Goal: Task Accomplishment & Management: Complete application form

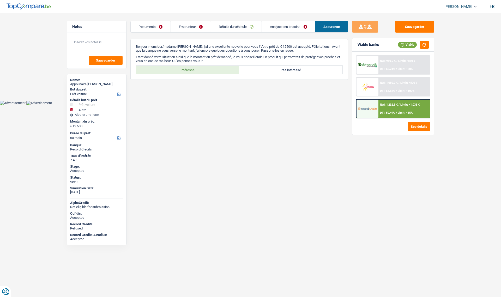
select select "car"
select select "other"
select select "60"
click at [379, 86] on div "NAI: 1 050,7 € / Limit: >800 € DTI: 54.52% / Limit: <100%" at bounding box center [404, 87] width 51 height 18
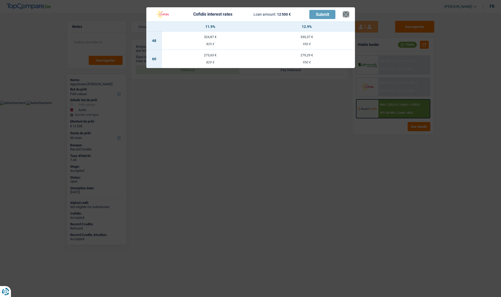
click at [344, 16] on button "×" at bounding box center [345, 14] width 5 height 5
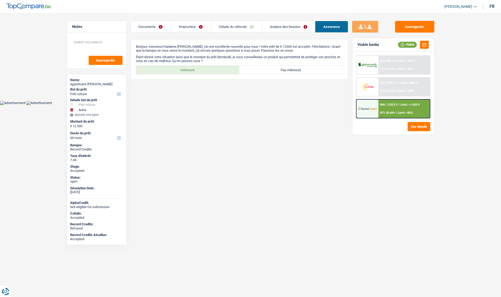
click at [374, 92] on img at bounding box center [367, 87] width 19 height 10
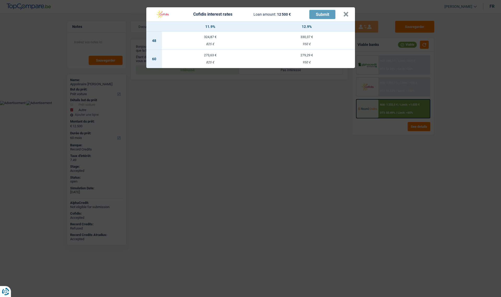
click at [211, 58] on td "273,63 € 825 €" at bounding box center [210, 59] width 97 height 18
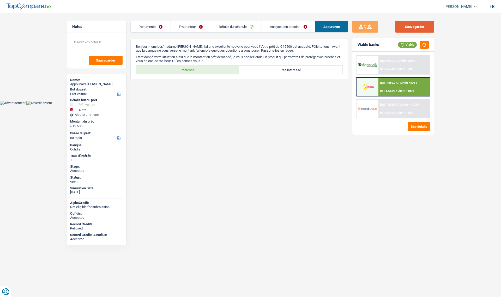
click at [419, 31] on button "Sauvegarder" at bounding box center [414, 27] width 39 height 12
click at [183, 25] on link "Emprunteur" at bounding box center [191, 26] width 40 height 11
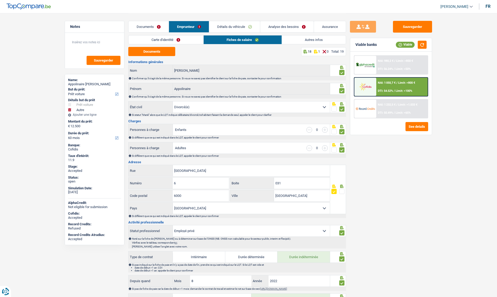
click at [144, 27] on link "Documents" at bounding box center [149, 26] width 40 height 11
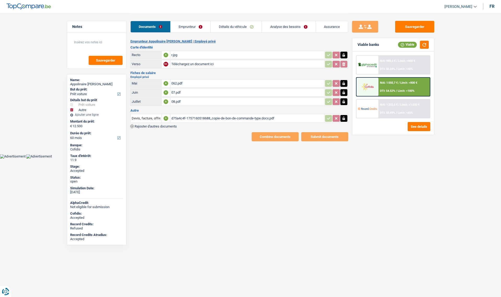
click at [177, 117] on div "d75a4c4f-1757160518688_copie-de-bon-de-commande-type.docx.pdf" at bounding box center [247, 119] width 152 height 8
click at [189, 119] on div "d75a4c4f-1757160518688_copie-de-bon-de-commande-type.docx.pdf" at bounding box center [247, 119] width 152 height 8
click at [182, 118] on div "d75a4c4f-1757160518688_copie-de-bon-de-commande-type.docx.pdf" at bounding box center [247, 119] width 152 height 8
click at [290, 31] on link "Analyse des besoins" at bounding box center [289, 26] width 54 height 11
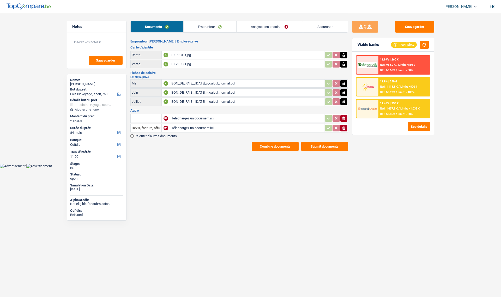
select select "hobbies"
select select "84"
select select "cofidis"
click at [211, 28] on link "Emprunteur" at bounding box center [210, 26] width 53 height 11
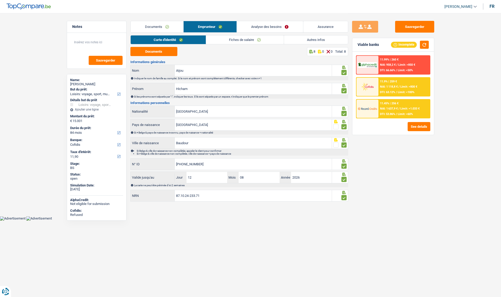
click at [305, 42] on link "Autres infos" at bounding box center [316, 39] width 64 height 9
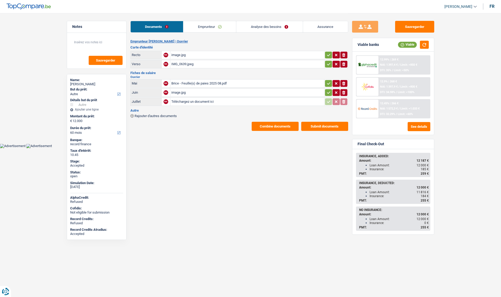
select select "other"
select select "60"
click at [316, 25] on link "Assurance" at bounding box center [325, 26] width 45 height 11
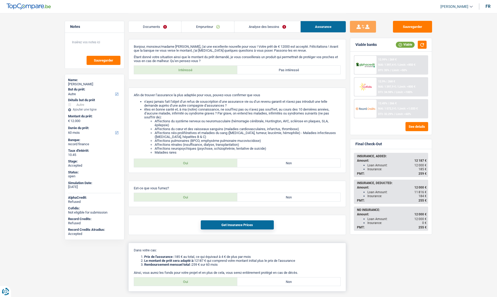
click at [206, 277] on div "Dans votre cas: Prix de l'assurance : 185 € au total, ce qui équivaut à 4 € de …" at bounding box center [237, 267] width 218 height 49
click at [205, 281] on label "Oui" at bounding box center [185, 282] width 103 height 8
click at [205, 281] on input "Oui" at bounding box center [185, 282] width 103 height 8
radio input "true"
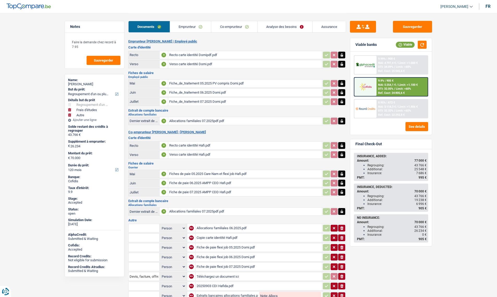
select select "refinancing"
select select "study"
select select "other"
select select "120"
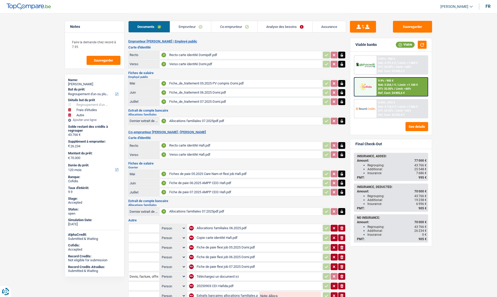
select select "married"
select select "BE"
select select "publicEmployee"
select select "netSalary"
select select "mealVouchers"
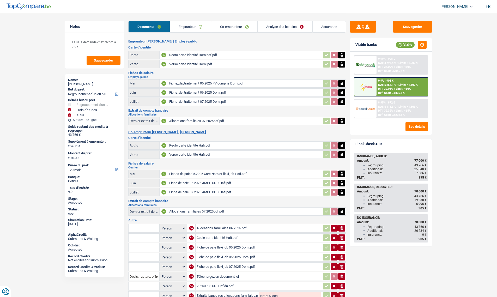
select select "other"
select select "familyAllowances"
select select "BE"
select select "bigCompanies"
click at [188, 31] on link "Emprunteur" at bounding box center [190, 26] width 41 height 11
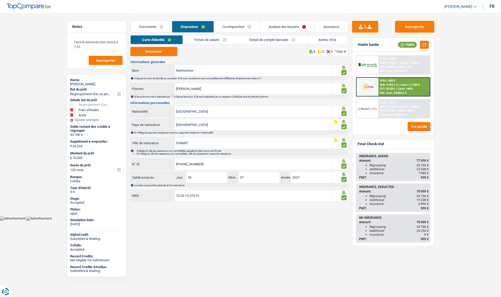
click at [199, 44] on link "Fiches de salaire" at bounding box center [210, 39] width 55 height 9
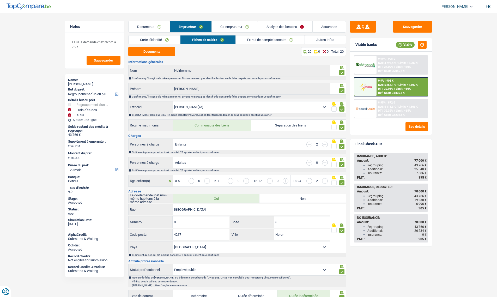
click at [240, 26] on link "Co-emprunteur" at bounding box center [235, 26] width 46 height 11
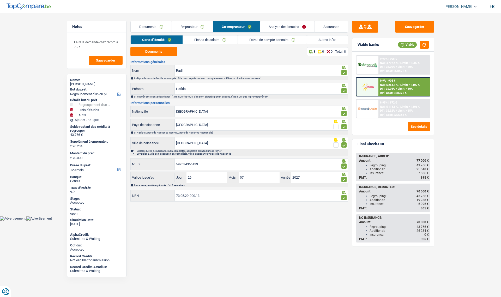
click at [203, 40] on link "Fiches de salaire" at bounding box center [210, 39] width 55 height 9
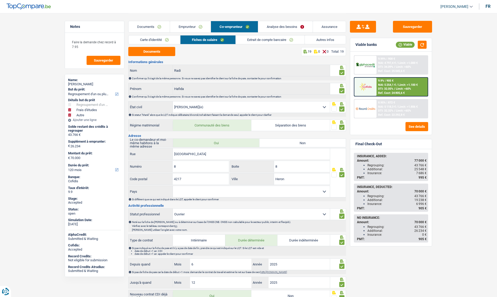
click at [180, 28] on link "Emprunteur" at bounding box center [190, 26] width 41 height 11
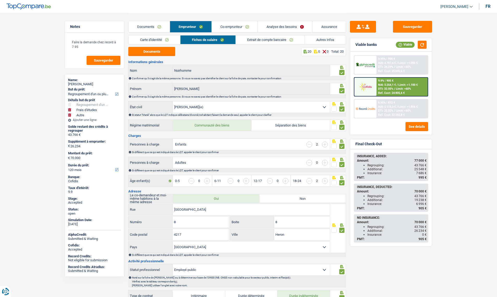
click at [233, 24] on link "Co-emprunteur" at bounding box center [235, 26] width 46 height 11
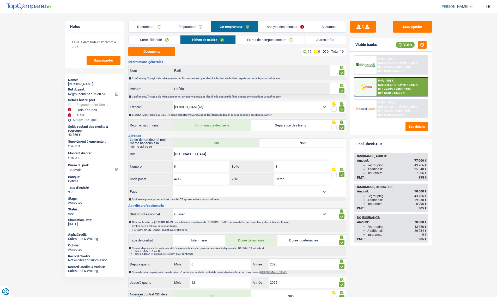
click at [258, 43] on link "Extrait de compte bancaire" at bounding box center [270, 39] width 69 height 9
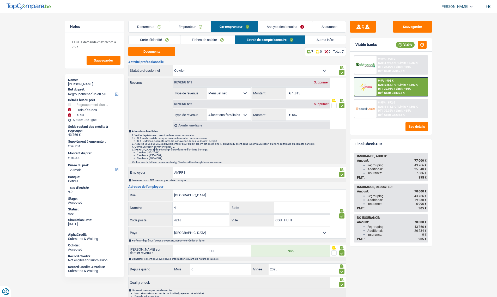
click at [324, 40] on link "Autres infos" at bounding box center [325, 39] width 41 height 9
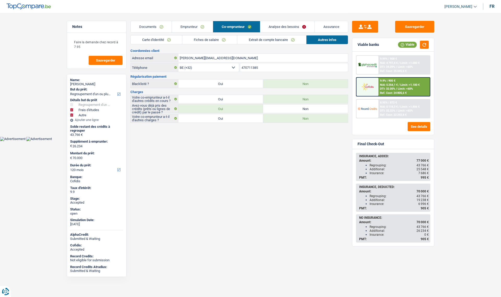
click at [192, 24] on link "Emprunteur" at bounding box center [192, 26] width 41 height 11
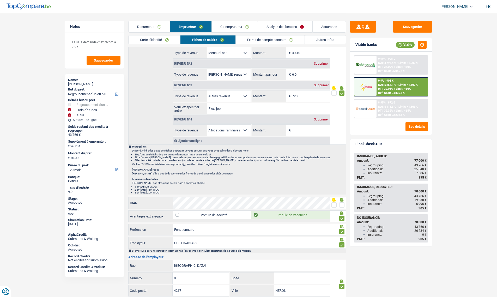
scroll to position [410, 0]
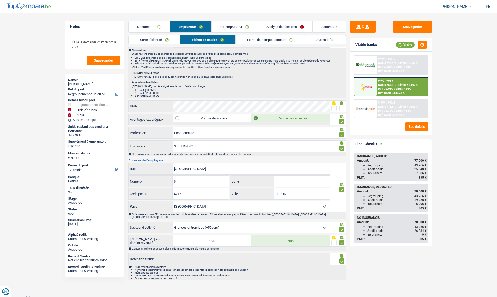
click at [314, 39] on link "Autres infos" at bounding box center [325, 39] width 41 height 9
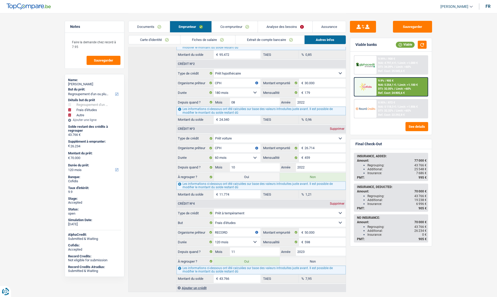
scroll to position [211, 0]
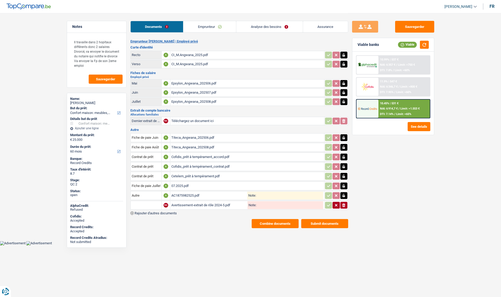
select select "household"
select select "60"
click at [204, 28] on link "Emprunteur" at bounding box center [209, 26] width 53 height 11
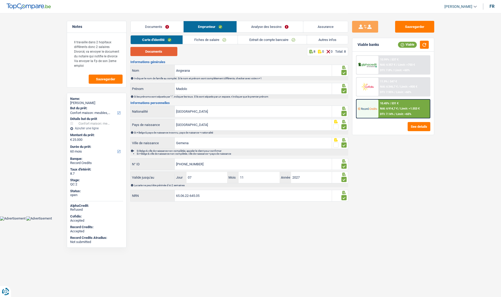
click at [162, 55] on button "Documents" at bounding box center [154, 51] width 47 height 9
click at [205, 43] on link "Fiches de salaire" at bounding box center [210, 39] width 55 height 9
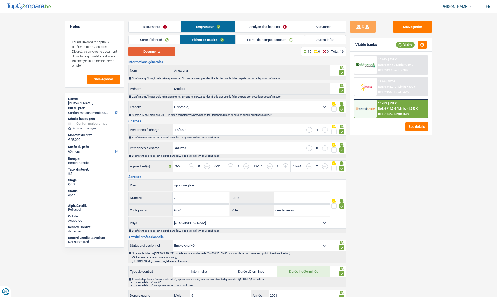
click at [143, 54] on button "Documents" at bounding box center [151, 51] width 47 height 9
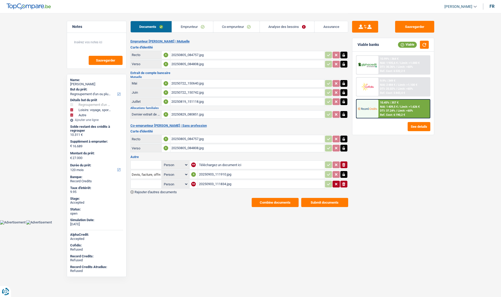
select select "refinancing"
select select "hobbies"
select select "other"
select select "120"
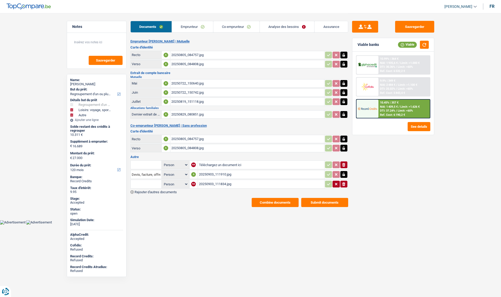
click at [86, 83] on div "Sabrina Chassagne" at bounding box center [96, 84] width 53 height 4
copy div "Chassagne"
click at [192, 26] on link "Emprunteur" at bounding box center [192, 26] width 41 height 11
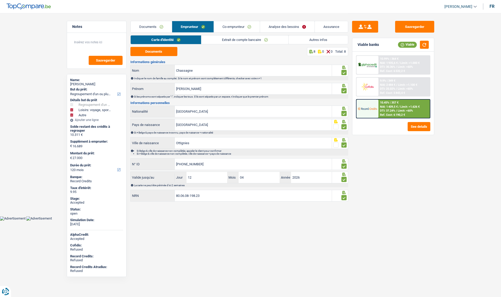
click at [309, 39] on link "Autres infos" at bounding box center [318, 39] width 59 height 9
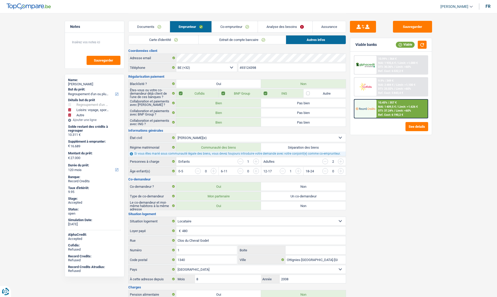
click at [165, 42] on link "Carte d'identité" at bounding box center [164, 39] width 70 height 9
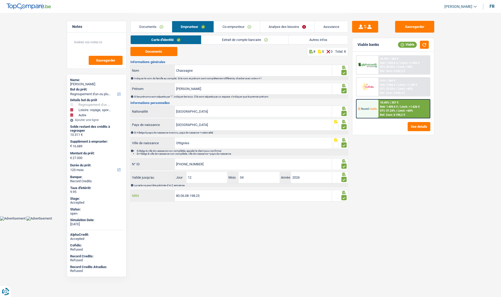
click at [192, 196] on input "80.06.08-198.23" at bounding box center [253, 195] width 157 height 11
click at [143, 50] on button "Documents" at bounding box center [154, 51] width 47 height 9
click at [227, 27] on link "Co-emprunteur" at bounding box center [237, 26] width 46 height 11
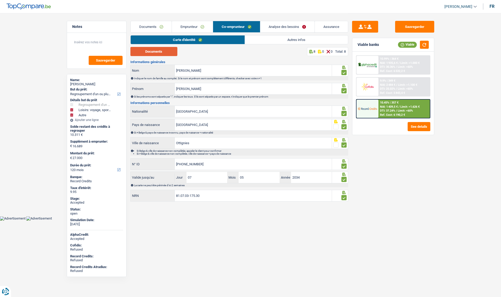
click at [163, 49] on button "Documents" at bounding box center [154, 51] width 47 height 9
click at [194, 24] on link "Emprunteur" at bounding box center [192, 26] width 41 height 11
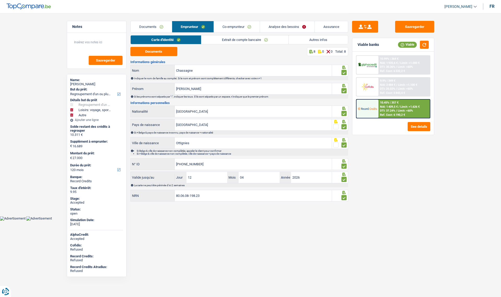
click at [222, 39] on link "Extrait de compte bancaire" at bounding box center [244, 39] width 87 height 9
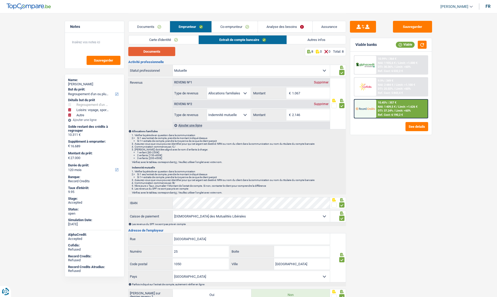
click at [151, 53] on button "Documents" at bounding box center [151, 51] width 47 height 9
click at [228, 30] on link "Co-emprunteur" at bounding box center [235, 26] width 46 height 11
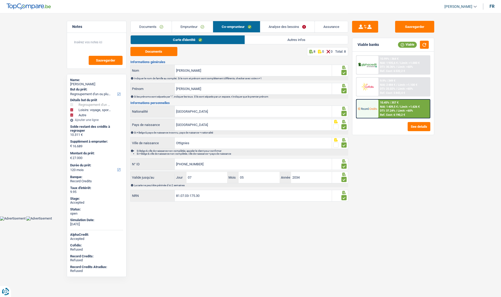
click at [237, 28] on link "Co-emprunteur" at bounding box center [236, 26] width 47 height 11
click at [258, 39] on link "Autres infos" at bounding box center [296, 39] width 103 height 9
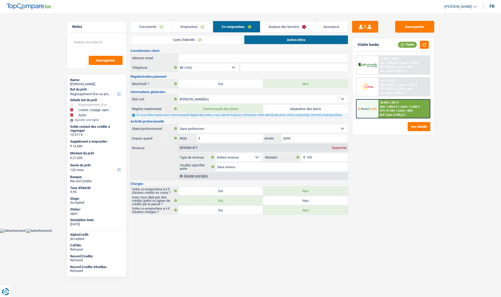
click at [192, 32] on link "Emprunteur" at bounding box center [192, 26] width 41 height 11
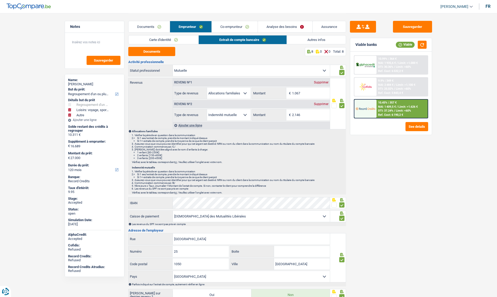
click at [157, 26] on link "Documents" at bounding box center [149, 26] width 41 height 11
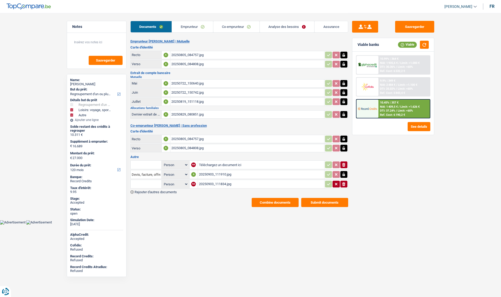
click at [183, 24] on link "Emprunteur" at bounding box center [192, 26] width 41 height 11
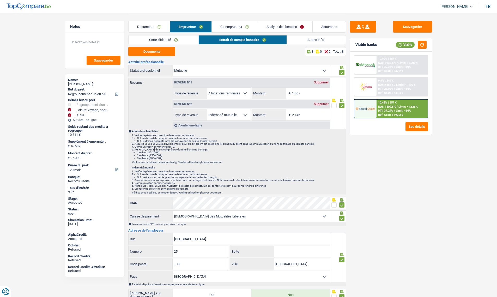
click at [84, 85] on div "Sabrina Chassagne" at bounding box center [94, 84] width 53 height 4
copy div "Chassagne"
click at [276, 27] on link "Analyse des besoins" at bounding box center [285, 26] width 55 height 11
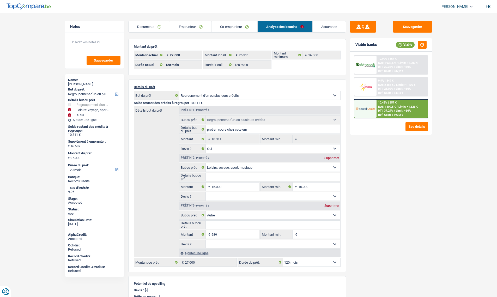
click at [191, 29] on link "Emprunteur" at bounding box center [190, 26] width 41 height 11
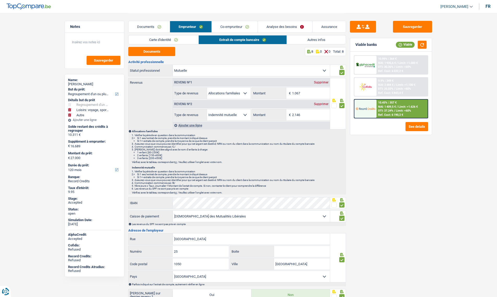
click at [331, 43] on link "Autres infos" at bounding box center [316, 39] width 59 height 9
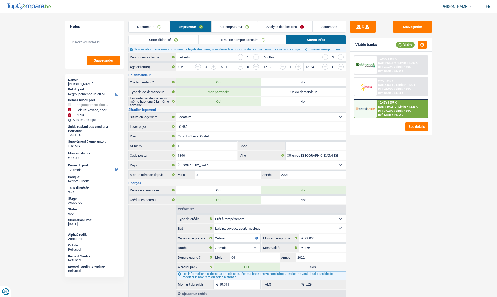
scroll to position [123, 0]
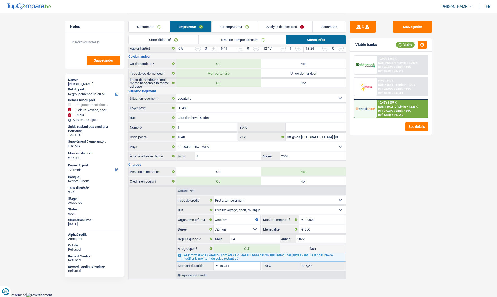
click at [285, 29] on link "Analyse des besoins" at bounding box center [285, 26] width 55 height 11
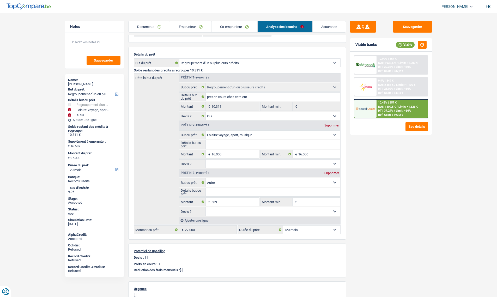
scroll to position [45, 0]
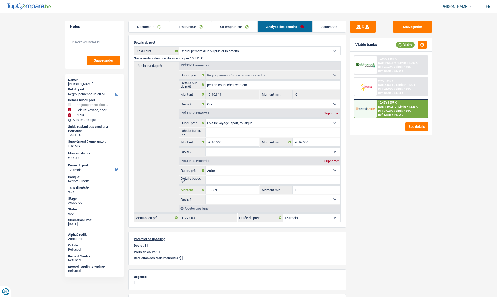
click at [223, 188] on input "689" at bounding box center [236, 190] width 48 height 8
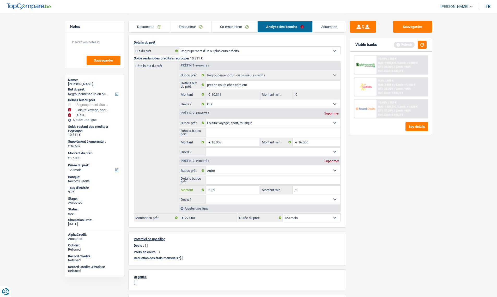
type input "39"
type input "16.039"
type input "26.350"
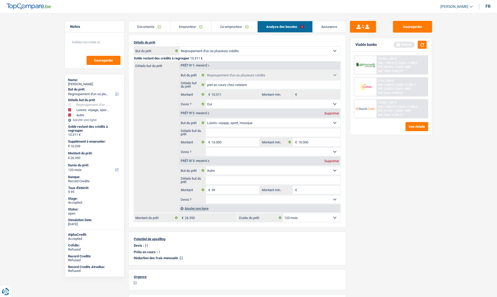
click at [407, 174] on div "Sauvegarder Viable banks Refresh 10.99% | 364 € NAI: 1 935,6 € / Limit: >1.000 …" at bounding box center [391, 155] width 90 height 268
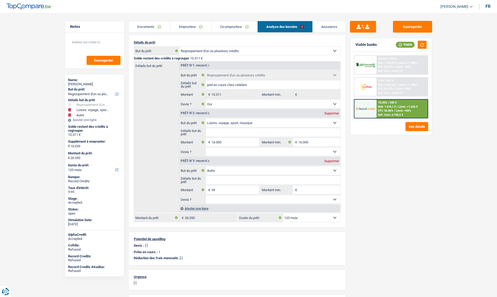
click at [371, 70] on div at bounding box center [366, 65] width 22 height 18
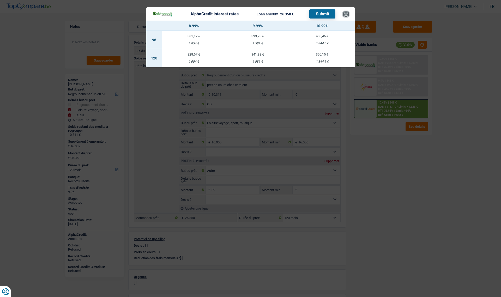
click at [345, 17] on button "×" at bounding box center [345, 13] width 5 height 5
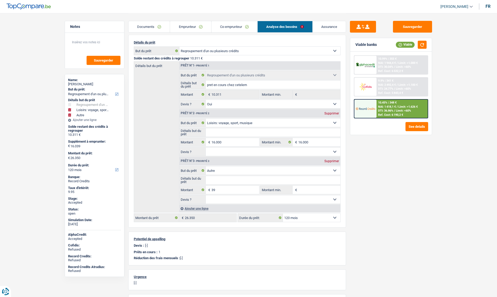
click at [381, 218] on div "Sauvegarder Viable banks Viable 10.99% | 355 € NAI: 1 944,4 € / Limit: >1.000 €…" at bounding box center [391, 155] width 90 height 268
drag, startPoint x: 75, startPoint y: 181, endPoint x: 93, endPoint y: 181, distance: 18.0
click at [93, 181] on div "Record Credits" at bounding box center [94, 181] width 53 height 4
click at [425, 47] on button "button" at bounding box center [422, 45] width 9 height 8
click at [366, 64] on img at bounding box center [365, 65] width 19 height 6
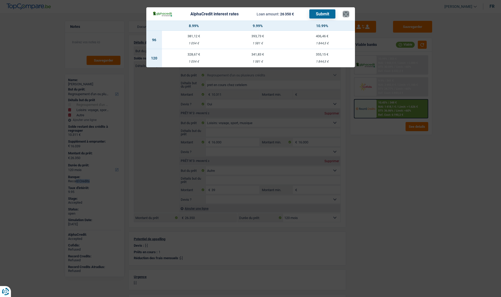
click at [346, 16] on button "×" at bounding box center [345, 13] width 5 height 5
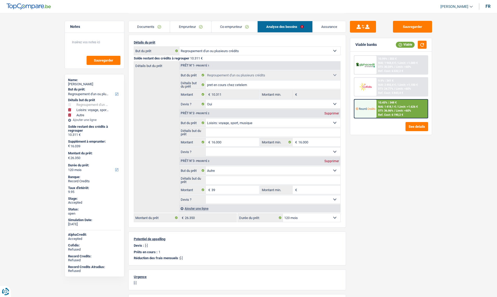
click at [292, 222] on select "12 mois 18 mois 24 mois 30 mois 36 mois 42 mois 48 mois 60 mois 72 mois 84 mois…" at bounding box center [311, 218] width 57 height 8
select select "60"
click at [283, 214] on select "12 mois 18 mois 24 mois 30 mois 36 mois 42 mois 48 mois 60 mois 72 mois 84 mois…" at bounding box center [311, 218] width 57 height 8
select select "60"
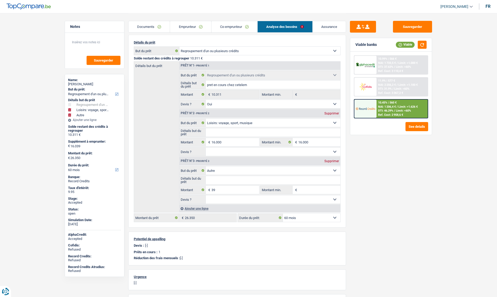
click at [384, 154] on div "Sauvegarder Viable banks Viable 10.99% | 566 € NAI: 1 733,5 € / Limit: >1.000 €…" at bounding box center [391, 155] width 90 height 268
click at [366, 65] on img at bounding box center [365, 65] width 19 height 6
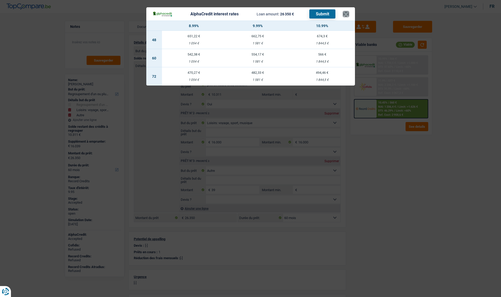
click at [345, 16] on button "×" at bounding box center [345, 13] width 5 height 5
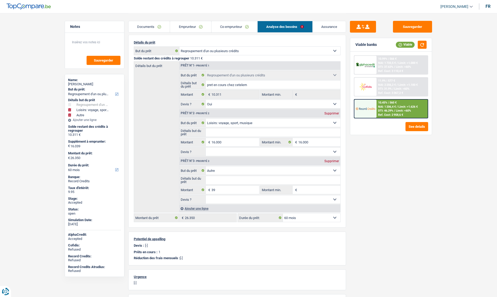
click at [367, 65] on img at bounding box center [365, 65] width 19 height 6
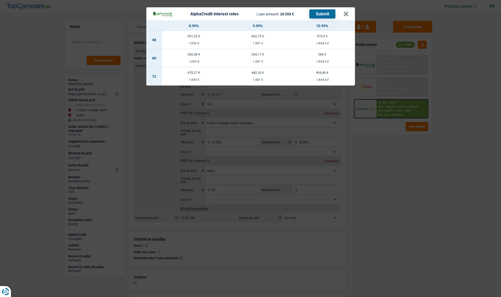
click at [255, 57] on td "554,17 € 1 581 €" at bounding box center [258, 58] width 64 height 18
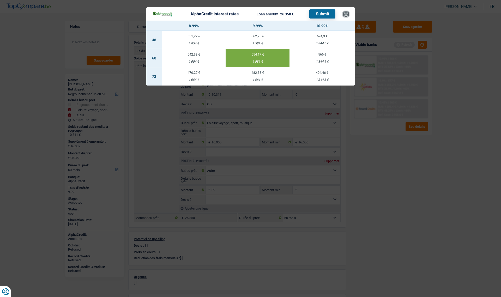
click at [348, 16] on button "×" at bounding box center [345, 13] width 5 height 5
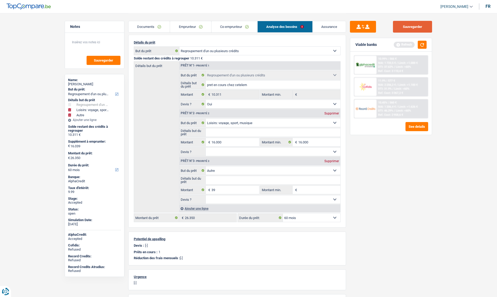
click at [408, 24] on button "Sauvegarder" at bounding box center [412, 27] width 39 height 12
click at [325, 25] on link "Assurance" at bounding box center [329, 26] width 33 height 11
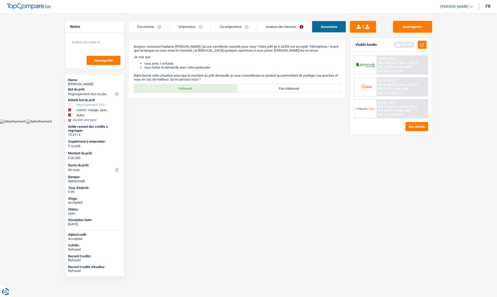
scroll to position [0, 0]
click at [273, 25] on link "Analyse des besoins" at bounding box center [287, 26] width 55 height 11
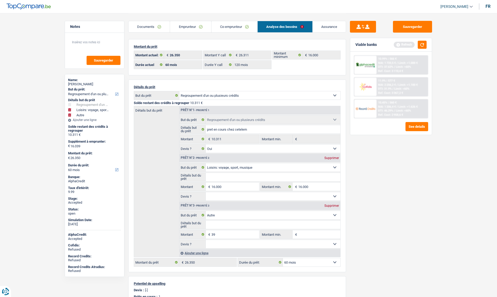
click at [366, 68] on div at bounding box center [366, 65] width 22 height 18
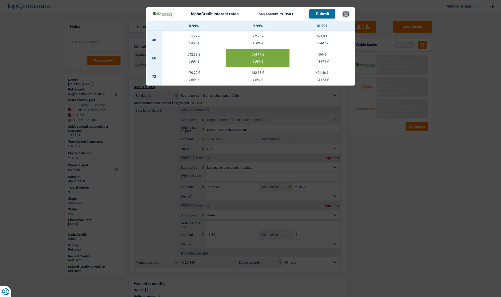
click at [347, 12] on button "×" at bounding box center [345, 13] width 5 height 5
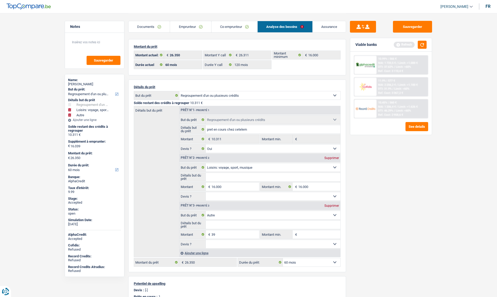
click at [300, 264] on select "12 mois 18 mois 24 mois 30 mois 36 mois 42 mois 48 mois 60 mois 72 mois 84 mois…" at bounding box center [311, 262] width 57 height 8
click at [382, 222] on div "Sauvegarder Viable banks Refresh 10.99% | 566 € NAI: 1 733,5 € / Limit: >1.000 …" at bounding box center [391, 155] width 90 height 268
click at [311, 265] on select "12 mois 18 mois 24 mois 30 mois 36 mois 42 mois 48 mois 60 mois 72 mois 84 mois…" at bounding box center [311, 262] width 57 height 8
select select "120"
click at [283, 258] on select "12 mois 18 mois 24 mois 30 mois 36 mois 42 mois 48 mois 60 mois 72 mois 84 mois…" at bounding box center [311, 262] width 57 height 8
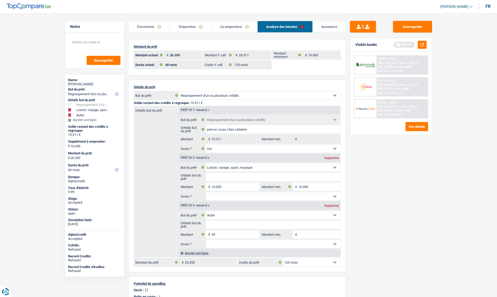
select select "120"
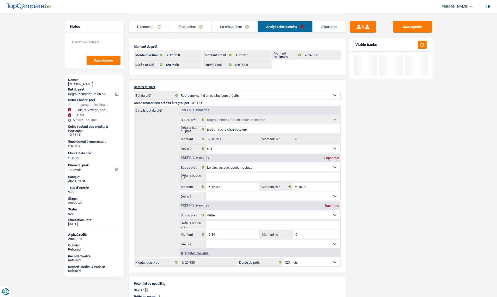
click at [372, 209] on div "Sauvegarder Viable banks" at bounding box center [391, 155] width 90 height 268
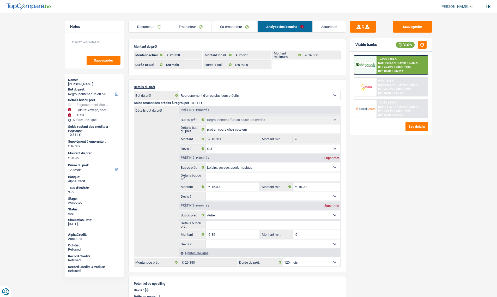
click at [405, 65] on div "10.99% | 355 € NAI: 1 944,4 € / Limit: >1.000 € DTI: 30.04% / Limit: <60% Ref. …" at bounding box center [402, 65] width 51 height 18
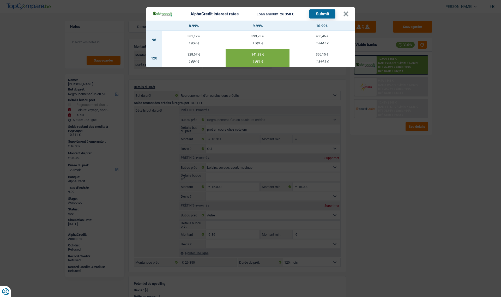
click at [251, 60] on div "1 581 €" at bounding box center [258, 61] width 64 height 3
click at [345, 15] on button "×" at bounding box center [345, 13] width 5 height 5
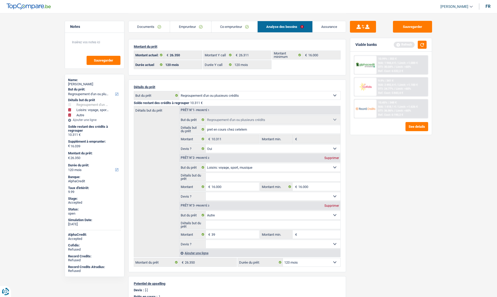
click at [331, 29] on link "Assurance" at bounding box center [329, 26] width 33 height 11
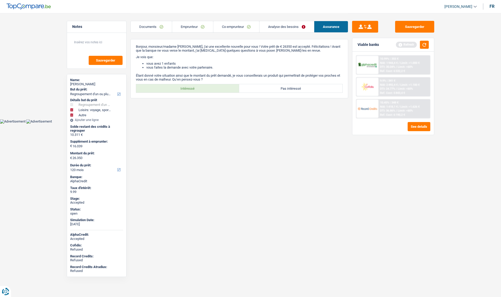
click at [365, 70] on div at bounding box center [368, 65] width 22 height 18
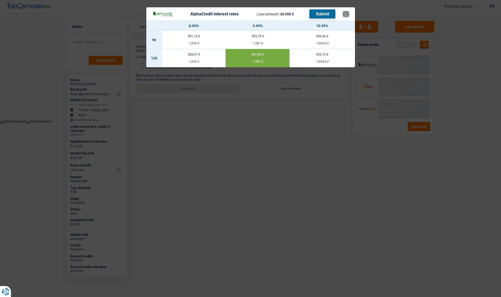
click at [347, 13] on button "×" at bounding box center [345, 13] width 5 height 5
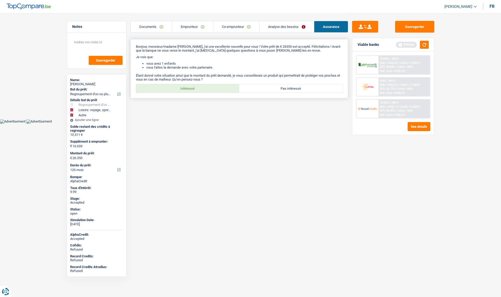
click at [210, 86] on label "Intéressé" at bounding box center [187, 88] width 103 height 8
click at [210, 86] on input "Intéressé" at bounding box center [187, 88] width 103 height 8
radio input "true"
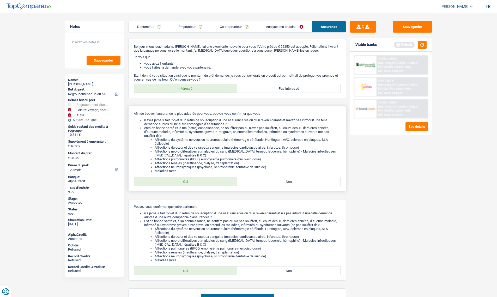
click at [195, 180] on label "Oui" at bounding box center [185, 181] width 103 height 8
click at [195, 180] on input "Oui" at bounding box center [185, 181] width 103 height 8
radio input "true"
click at [185, 269] on label "Oui" at bounding box center [185, 271] width 103 height 8
click at [185, 269] on input "Oui" at bounding box center [185, 271] width 103 height 8
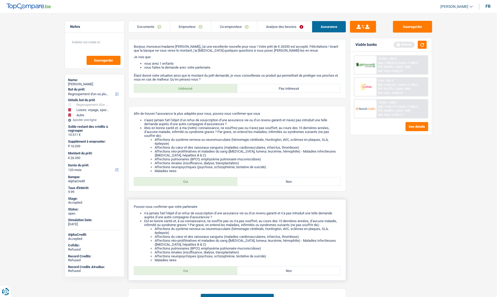
radio input "true"
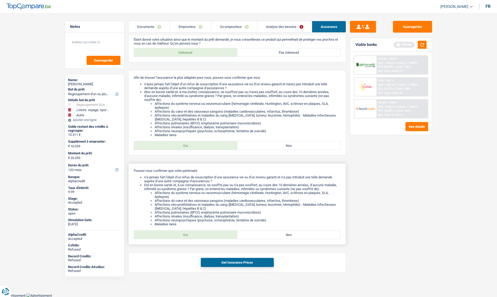
scroll to position [36, 0]
click at [223, 263] on button "Get Insurance Prices" at bounding box center [237, 262] width 73 height 9
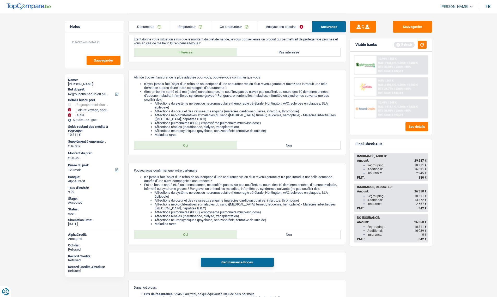
click at [285, 26] on link "Analyse des besoins" at bounding box center [285, 26] width 55 height 11
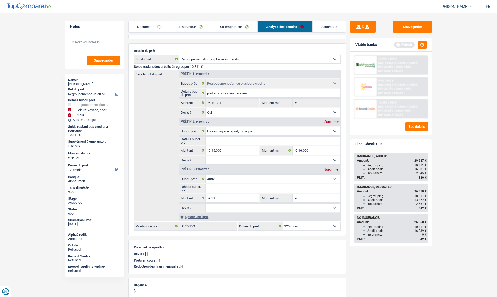
click at [176, 27] on link "Emprunteur" at bounding box center [190, 26] width 41 height 11
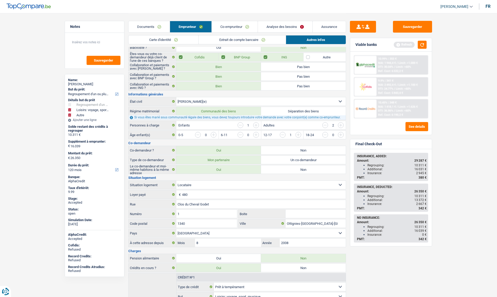
click at [143, 41] on link "Carte d'identité" at bounding box center [164, 39] width 70 height 9
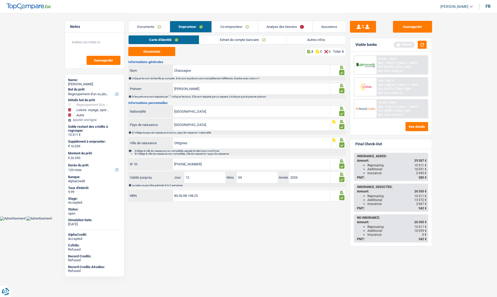
scroll to position [0, 0]
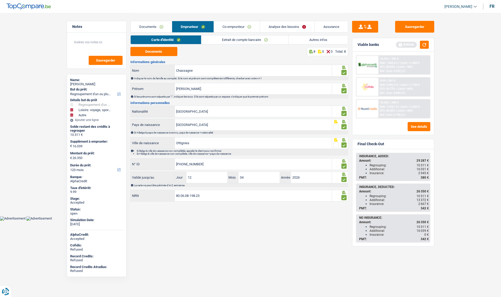
click at [217, 41] on link "Extrait de compte bancaire" at bounding box center [244, 39] width 87 height 9
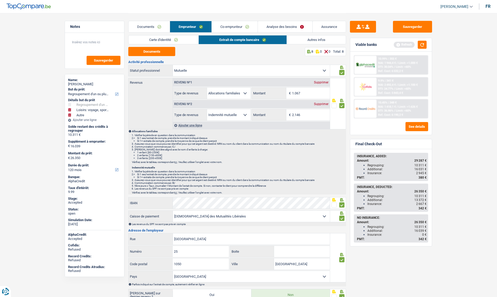
click at [169, 38] on link "Carte d'identité" at bounding box center [164, 39] width 70 height 9
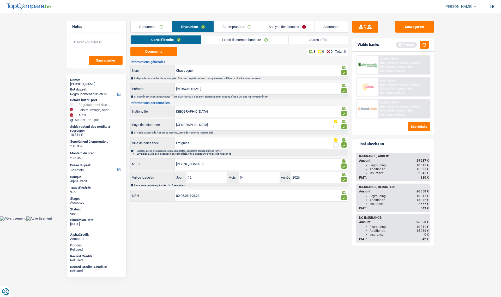
click at [316, 38] on link "Autres infos" at bounding box center [318, 39] width 59 height 9
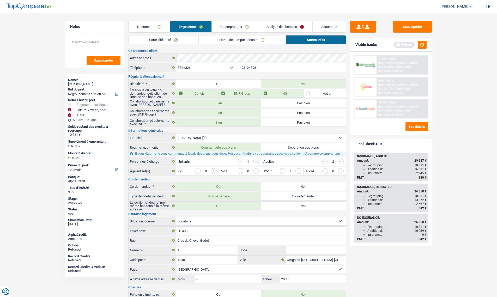
click at [158, 39] on link "Carte d'identité" at bounding box center [164, 39] width 70 height 9
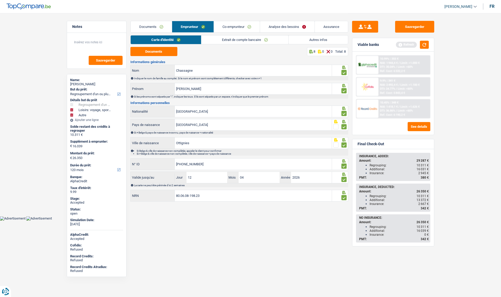
click at [222, 25] on link "Co-emprunteur" at bounding box center [237, 26] width 46 height 11
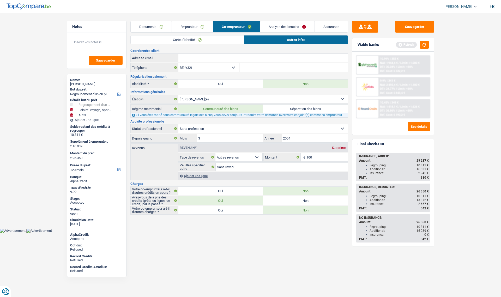
click at [180, 25] on link "Emprunteur" at bounding box center [192, 26] width 41 height 11
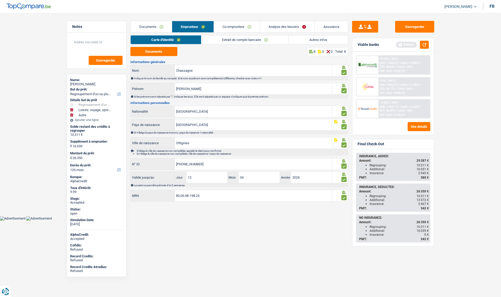
click at [145, 27] on link "Documents" at bounding box center [151, 26] width 41 height 11
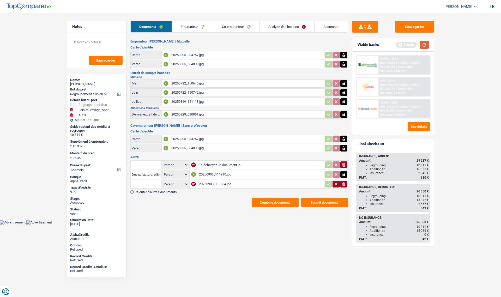
click at [424, 44] on button "button" at bounding box center [424, 45] width 9 height 8
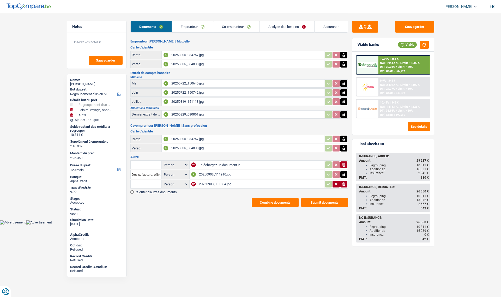
click at [292, 27] on link "Analyse des besoins" at bounding box center [287, 26] width 55 height 11
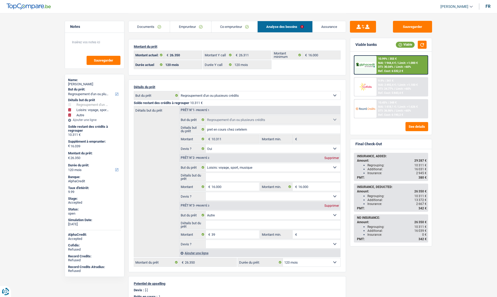
click at [448, 141] on main "Notes Sauvegarder Name: Sabrina Chassagne But du prêt: Confort maison: meubles,…" at bounding box center [248, 213] width 497 height 427
drag, startPoint x: 424, startPoint y: 173, endPoint x: 367, endPoint y: 172, distance: 57.4
click at [367, 172] on ul "Regrouping: 10 311 € Additional: 16 031 € Insurance: 2 945 €" at bounding box center [392, 169] width 70 height 12
click at [425, 204] on span "2 667 €" at bounding box center [422, 204] width 10 height 4
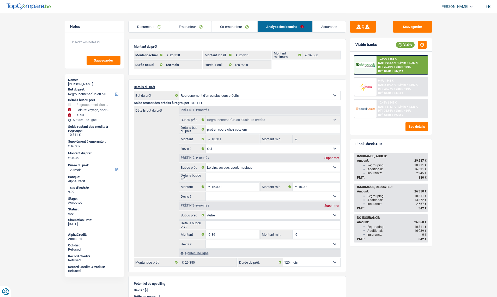
drag, startPoint x: 424, startPoint y: 204, endPoint x: 363, endPoint y: 202, distance: 61.6
click at [363, 202] on ul "Regrouping: 10 311 € Additional: 13 372 € Insurance: 2 667 €" at bounding box center [392, 200] width 70 height 12
click at [147, 30] on link "Documents" at bounding box center [149, 26] width 41 height 11
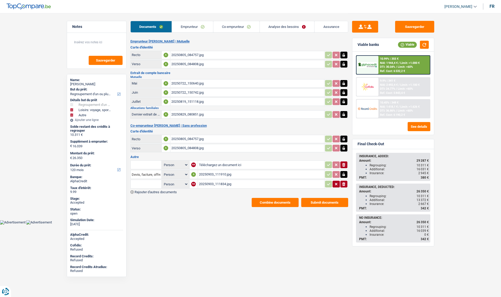
click at [188, 25] on link "Emprunteur" at bounding box center [192, 26] width 41 height 11
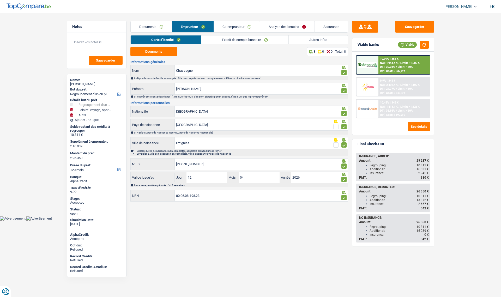
click at [301, 38] on link "Autres infos" at bounding box center [318, 39] width 59 height 9
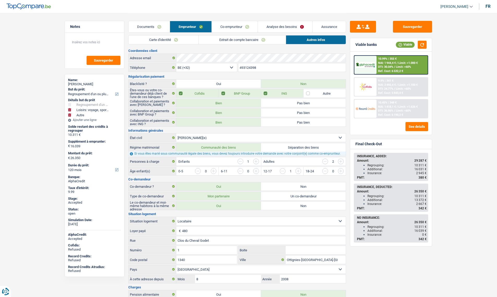
click at [78, 84] on div "Sabrina Chassagne" at bounding box center [94, 84] width 53 height 4
copy div "Sabrina Chassagne"
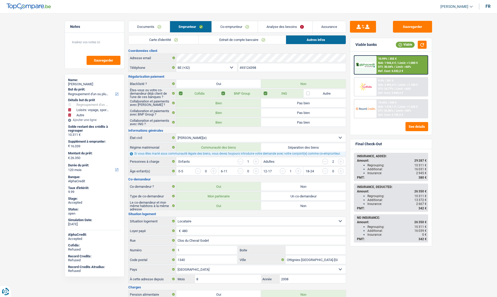
click at [249, 66] on input "493124398" at bounding box center [293, 67] width 108 height 8
click at [286, 28] on link "Analyse des besoins" at bounding box center [285, 26] width 55 height 11
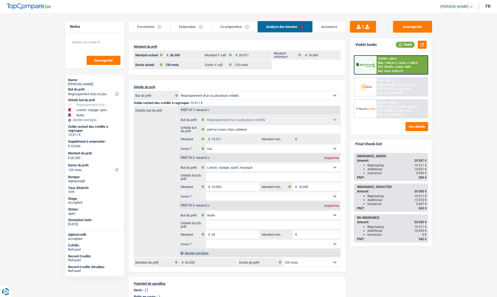
click at [323, 26] on link "Assurance" at bounding box center [329, 26] width 33 height 11
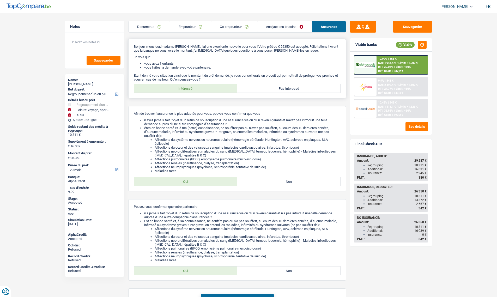
click at [310, 91] on label "Pas intéressé" at bounding box center [289, 88] width 103 height 8
click at [310, 91] on input "Pas intéressé" at bounding box center [289, 88] width 103 height 8
radio input "true"
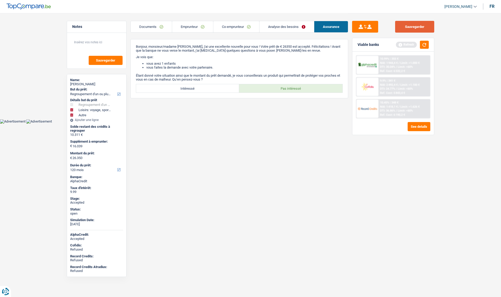
click at [419, 29] on button "Sauvegarder" at bounding box center [414, 27] width 39 height 12
click at [417, 22] on button "Sauvegarder" at bounding box center [414, 27] width 39 height 12
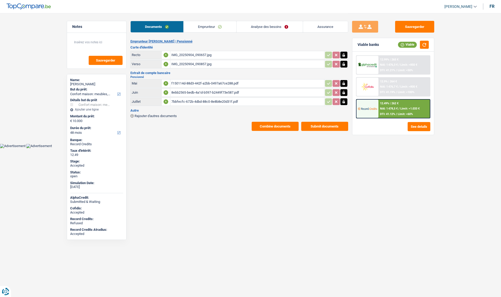
select select "household"
select select "48"
click at [201, 26] on link "Emprunteur" at bounding box center [210, 26] width 53 height 11
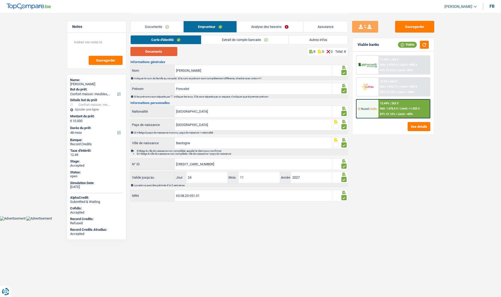
click at [167, 51] on button "Documents" at bounding box center [154, 51] width 47 height 9
click at [222, 42] on link "Extrait de compte bancaire" at bounding box center [244, 39] width 87 height 9
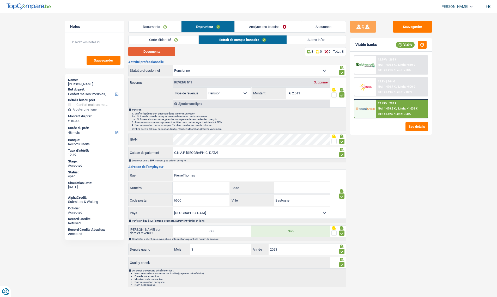
click at [156, 52] on button "Documents" at bounding box center [151, 51] width 47 height 9
click at [163, 25] on link "Documents" at bounding box center [155, 26] width 53 height 11
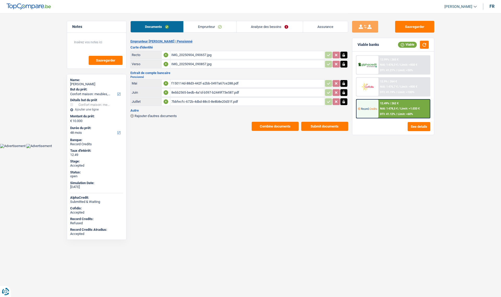
click at [202, 24] on link "Emprunteur" at bounding box center [210, 26] width 53 height 11
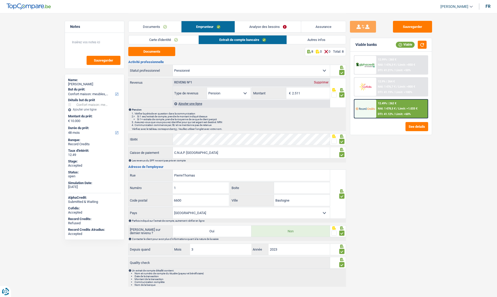
click at [164, 40] on link "Carte d'identité" at bounding box center [164, 39] width 70 height 9
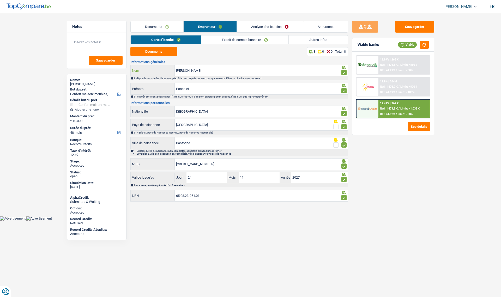
click at [185, 71] on input "[PERSON_NAME]" at bounding box center [253, 70] width 157 height 11
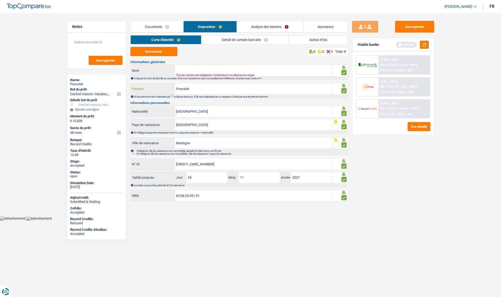
click at [191, 89] on input "Poncelet" at bounding box center [253, 88] width 157 height 11
click at [197, 67] on input "Nom" at bounding box center [253, 70] width 157 height 11
type input "Poncelet"
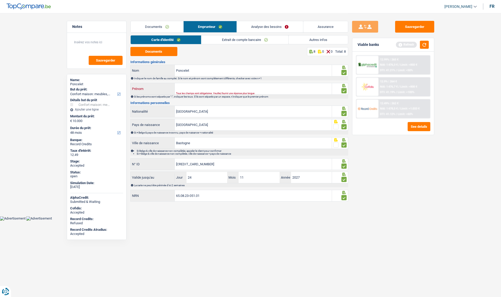
click at [186, 87] on input "Prénom" at bounding box center [253, 88] width 157 height 11
paste input "[PERSON_NAME]"
type input "[PERSON_NAME]"
click at [416, 24] on button "Sauvegarder" at bounding box center [414, 27] width 39 height 12
click at [270, 27] on link "Analyse des besoins" at bounding box center [270, 26] width 66 height 11
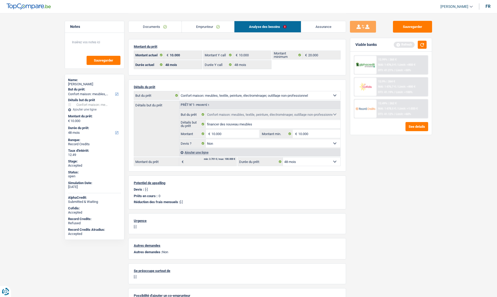
click at [322, 27] on link "Assurance" at bounding box center [323, 26] width 45 height 11
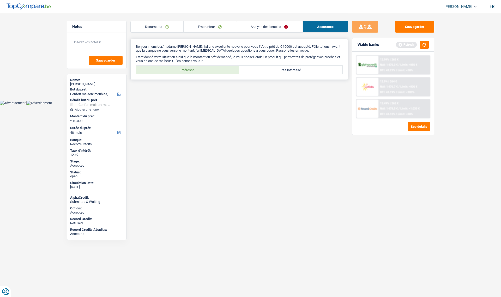
click at [194, 66] on label "Intéressé" at bounding box center [187, 70] width 103 height 8
click at [194, 66] on input "Intéressé" at bounding box center [187, 70] width 103 height 8
radio input "true"
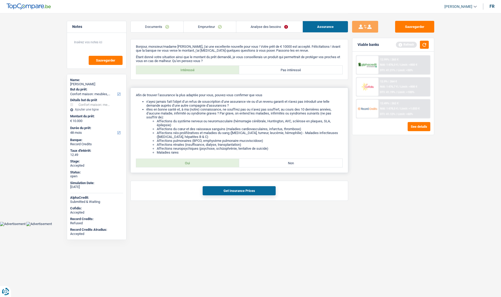
click at [187, 161] on label "Oui" at bounding box center [187, 163] width 103 height 8
click at [187, 161] on input "Oui" at bounding box center [187, 163] width 103 height 8
radio input "true"
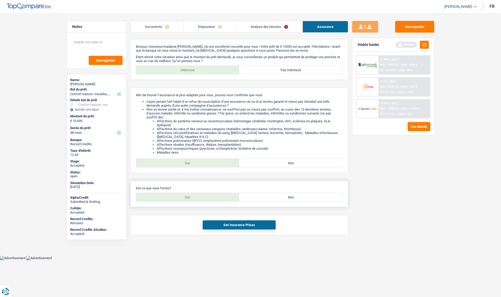
click at [190, 197] on label "Oui" at bounding box center [187, 197] width 103 height 8
click at [190, 197] on input "Oui" at bounding box center [187, 197] width 103 height 8
radio input "true"
click at [218, 229] on button "Get Insurance Prices" at bounding box center [239, 225] width 73 height 9
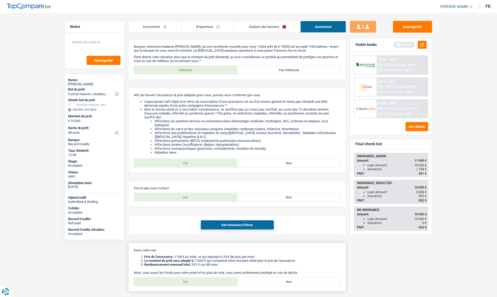
click at [195, 278] on label "Oui" at bounding box center [185, 282] width 103 height 8
click at [195, 278] on input "Oui" at bounding box center [185, 282] width 103 height 8
radio input "true"
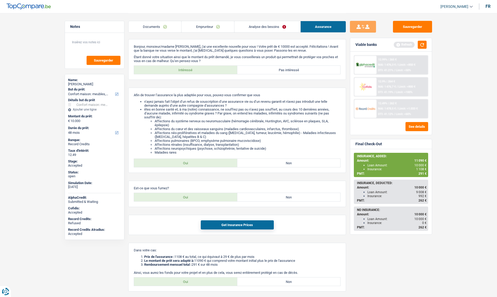
click at [199, 25] on link "Emprunteur" at bounding box center [208, 26] width 52 height 11
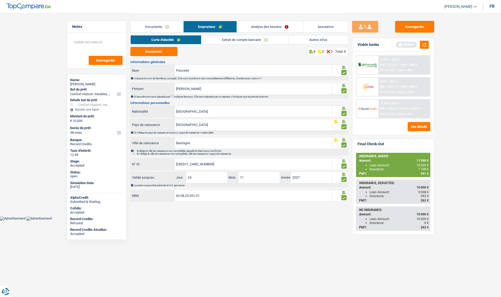
click at [362, 87] on img at bounding box center [367, 87] width 19 height 10
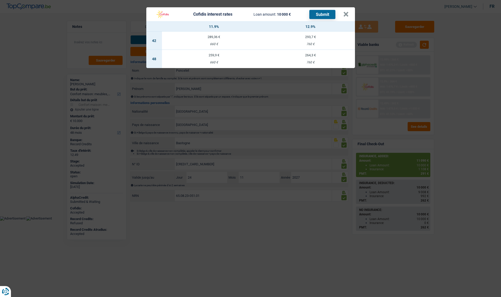
click at [209, 62] on div "660 €" at bounding box center [214, 62] width 104 height 3
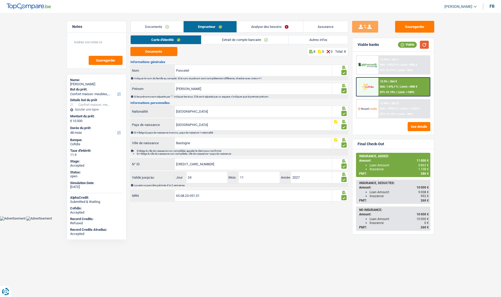
click at [426, 47] on button "button" at bounding box center [424, 45] width 9 height 8
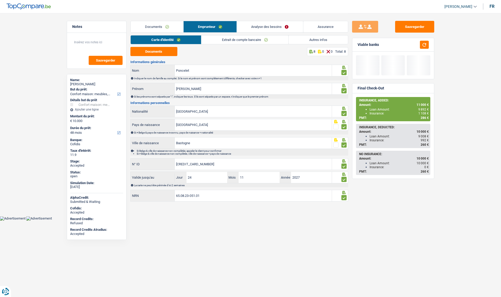
click at [312, 29] on link "Assurance" at bounding box center [326, 26] width 45 height 11
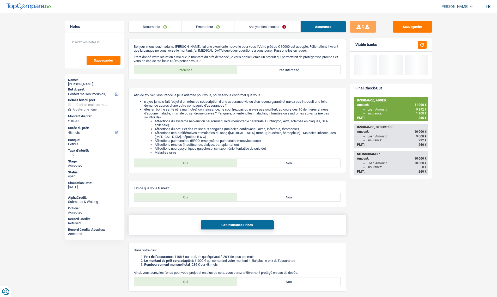
click at [215, 224] on button "Get Insurance Prices" at bounding box center [237, 225] width 73 height 9
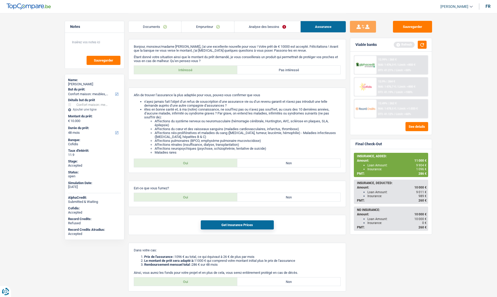
drag, startPoint x: 420, startPoint y: 174, endPoint x: 429, endPoint y: 174, distance: 8.9
click at [429, 174] on div "INSURANCE, ADDED: Amount: 11 000 € Loan Amount: 9 904 € Insurance: 1 096 € PMT:…" at bounding box center [391, 165] width 74 height 24
click at [455, 172] on main "Notes Sauvegarder Name: Vincent Poncelet But du prêt: Confort maison: meubles, …" at bounding box center [248, 173] width 497 height 346
click at [425, 174] on span "286 €" at bounding box center [423, 174] width 8 height 4
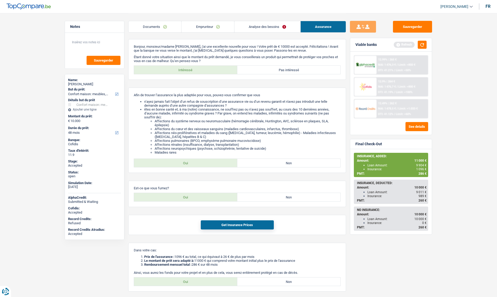
click at [419, 173] on span "286 €" at bounding box center [423, 174] width 8 height 4
click at [168, 113] on li "êtes en bonne santé et, à ma (notre) connaissance, ne souffrez pas ou n’avez pa…" at bounding box center [242, 131] width 197 height 47
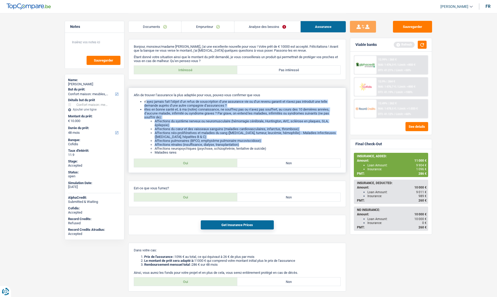
drag, startPoint x: 147, startPoint y: 103, endPoint x: 270, endPoint y: 146, distance: 129.9
click at [270, 146] on ul "n’ayez jamais fait l’objet d’un refus de souscription d’une assurance vie ou d’…" at bounding box center [237, 127] width 207 height 55
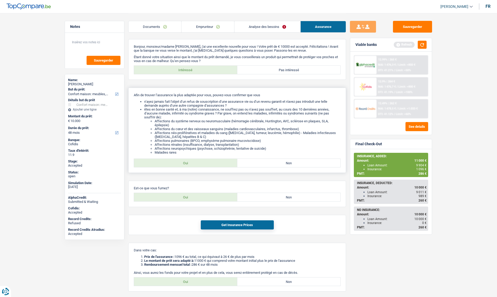
click at [259, 148] on li "Affections neuropsychiques (psychose, schizophrénie, tentative de suicide)" at bounding box center [248, 149] width 186 height 4
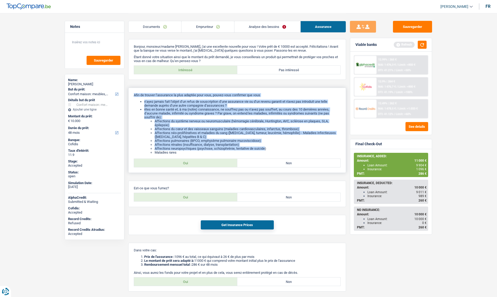
drag, startPoint x: 266, startPoint y: 149, endPoint x: 134, endPoint y: 97, distance: 142.5
click at [134, 97] on div "Afin de trouver l’assurance la plus adaptée pour vous, pouvez-vous confirmer qu…" at bounding box center [237, 130] width 218 height 85
click at [152, 105] on li "n’ayez jamais fait l’objet d’un refus de souscription d’une assurance vie ou d’…" at bounding box center [242, 104] width 197 height 8
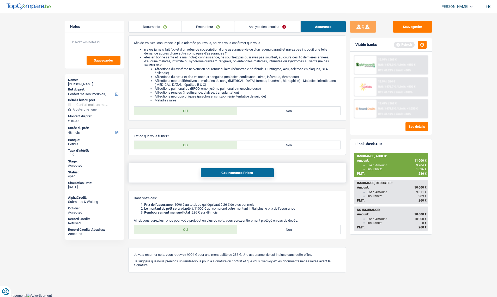
scroll to position [52, 0]
click at [171, 157] on div "Bonjour, monsieur/madame Vincent Poncelet, j'ai une excellente nouvelle pour vo…" at bounding box center [237, 130] width 218 height 286
click at [173, 183] on div "Bonjour, monsieur/madame Vincent Poncelet, j'ai une excellente nouvelle pour vo…" at bounding box center [237, 130] width 218 height 286
click at [201, 28] on link "Emprunteur" at bounding box center [208, 26] width 52 height 11
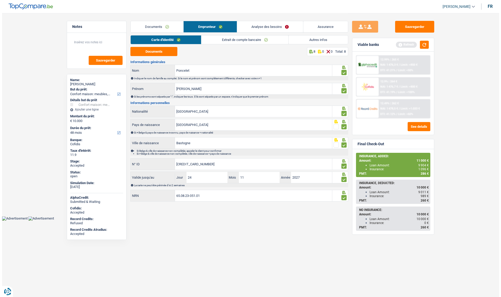
scroll to position [0, 0]
click at [185, 72] on input "Poncelet" at bounding box center [253, 70] width 157 height 11
click at [314, 40] on link "Autres infos" at bounding box center [318, 39] width 59 height 9
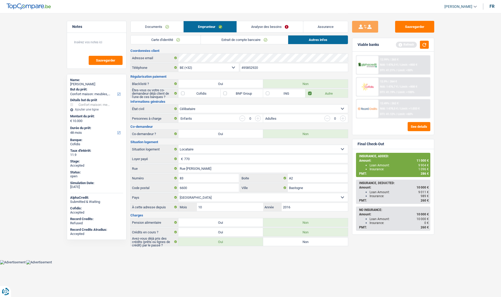
click at [88, 82] on div "Vincent Poncelet" at bounding box center [96, 84] width 53 height 4
copy div "Vincent Poncelet"
click at [246, 67] on input "495852920" at bounding box center [294, 67] width 108 height 8
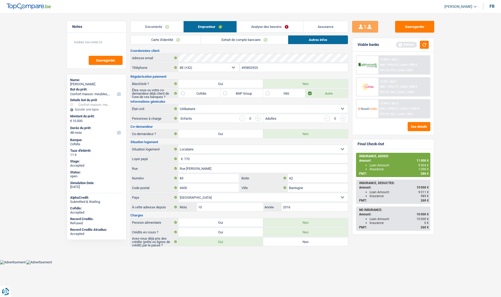
click at [246, 67] on input "495852920" at bounding box center [294, 67] width 108 height 8
click at [421, 169] on span "1 096 €" at bounding box center [424, 170] width 10 height 4
click at [412, 28] on button "Sauvegarder" at bounding box center [414, 27] width 39 height 12
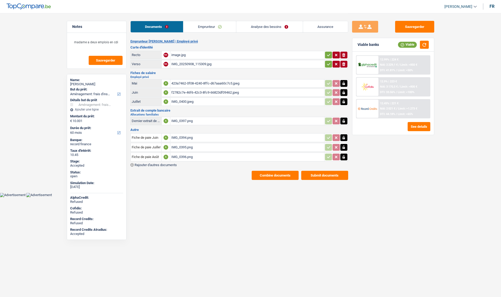
select select "movingOrInstallation"
select select "60"
click at [274, 175] on button "Combine documents" at bounding box center [275, 175] width 47 height 9
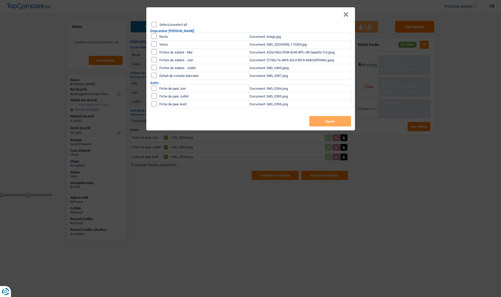
click at [168, 25] on label "Select/unselect all" at bounding box center [173, 24] width 28 height 3
click at [157, 25] on input "Select/unselect all" at bounding box center [154, 24] width 5 height 5
checkbox input "true"
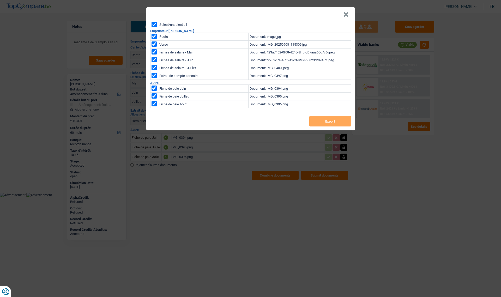
checkbox input "true"
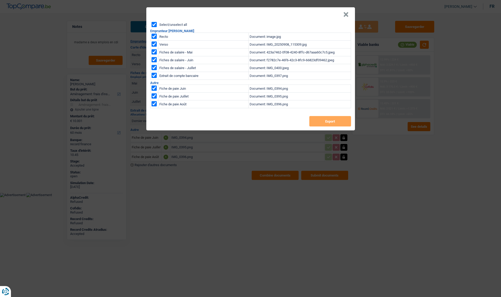
checkbox input "true"
click at [349, 16] on header "×" at bounding box center [250, 14] width 209 height 15
click at [344, 16] on button "×" at bounding box center [345, 14] width 5 height 5
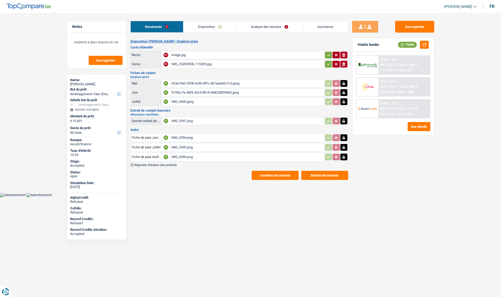
click at [204, 25] on link "Emprunteur" at bounding box center [209, 26] width 53 height 11
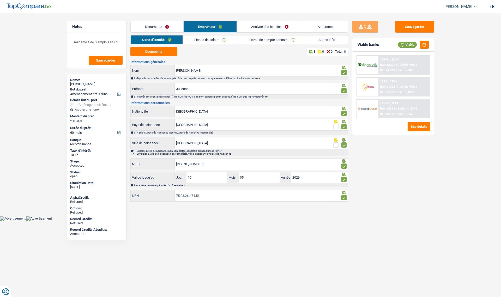
click at [193, 39] on link "Fiches de salaire" at bounding box center [210, 39] width 55 height 9
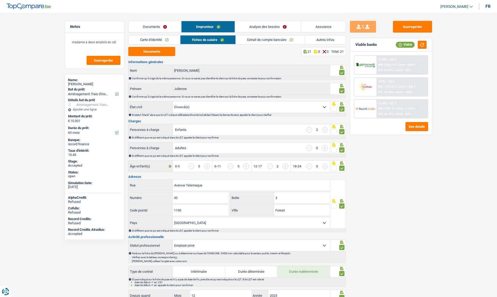
click at [326, 107] on select "Célibataire Marié(e) Cohabitant(e) légal(e) Divorcé(e) Veuf(ve) Séparé (de fait…" at bounding box center [251, 107] width 157 height 11
click at [215, 39] on link "Fiches de salaire" at bounding box center [208, 39] width 55 height 9
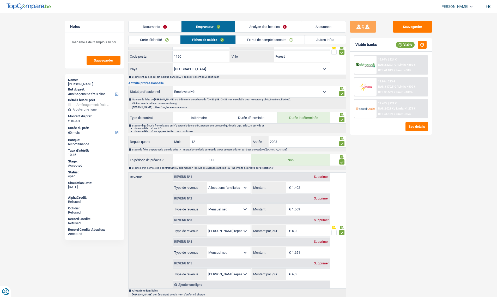
scroll to position [153, 0]
click at [370, 181] on div "Sauvegarder Viable banks Viable 12.99% | 224 € NAI: 2 229,1 € / Limit: >850 € D…" at bounding box center [391, 155] width 90 height 268
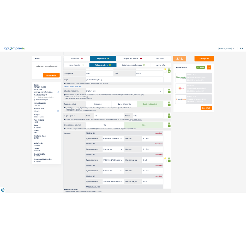
scroll to position [180, 0]
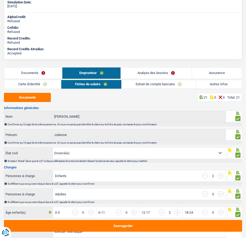
click at [210, 32] on div "Refused" at bounding box center [123, 32] width 232 height 4
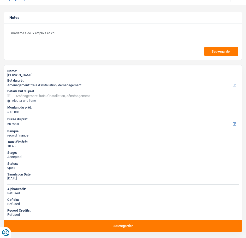
scroll to position [0, 0]
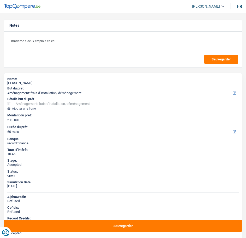
click at [32, 57] on div "madame a deux emplois en cdi Sauvegarder" at bounding box center [123, 50] width 238 height 36
click at [31, 82] on div "Julienne Boba Nkalamambu" at bounding box center [123, 83] width 232 height 4
click at [50, 82] on div "Julienne Boba Nkalamambu" at bounding box center [123, 83] width 232 height 4
click at [49, 83] on div "Julienne Boba Nkalamambu" at bounding box center [123, 83] width 232 height 4
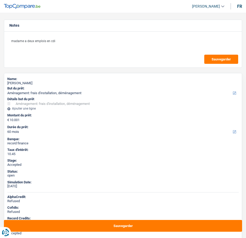
drag, startPoint x: 50, startPoint y: 83, endPoint x: 21, endPoint y: 83, distance: 29.2
click at [21, 83] on div "Julienne Boba Nkalamambu" at bounding box center [123, 83] width 232 height 4
copy div "Boba Nkalamambu"
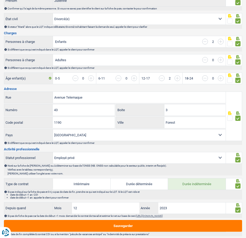
scroll to position [313, 0]
click at [90, 98] on input "Avenue Telemaque" at bounding box center [139, 97] width 173 height 11
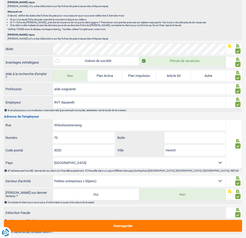
scroll to position [679, 0]
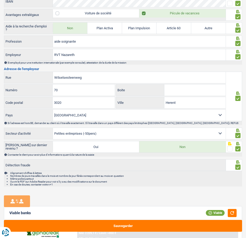
scroll to position [757, 0]
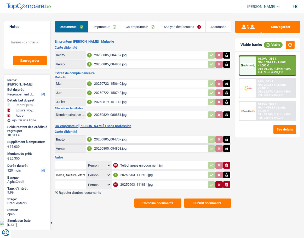
select select "refinancing"
select select "hobbies"
select select "other"
select select "120"
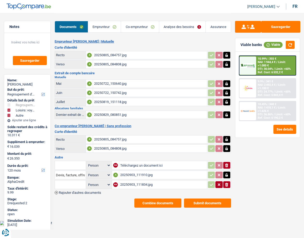
select select "120"
select select "refinancing"
select select "yes"
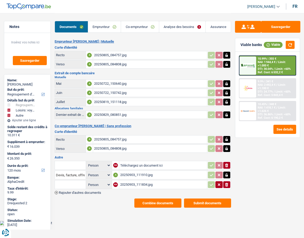
select select "hobbies"
select select "other"
click at [143, 39] on div "Documents Emprunteur Co-emprunteur Analyse des besoins Assurance Emprunteur [PE…" at bounding box center [143, 110] width 176 height 194
click at [176, 28] on link "Analyse des besoins" at bounding box center [182, 26] width 46 height 11
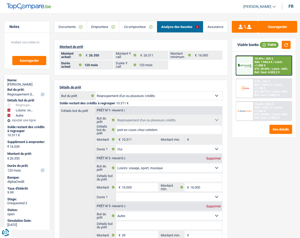
scroll to position [52, 0]
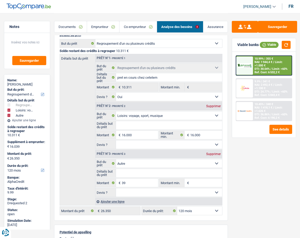
click at [187, 209] on select "12 mois 18 mois 24 mois 30 mois 36 mois 42 mois 48 mois 60 mois 72 mois 84 mois…" at bounding box center [199, 210] width 45 height 8
select select "84"
click at [177, 206] on select "12 mois 18 mois 24 mois 30 mois 36 mois 42 mois 48 mois 60 mois 72 mois 84 mois…" at bounding box center [199, 210] width 45 height 8
select select "84"
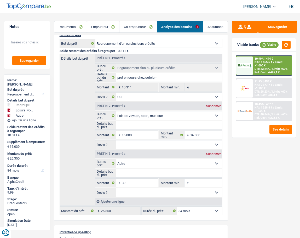
click at [263, 60] on div "10.99% | 444 €" at bounding box center [263, 58] width 19 height 3
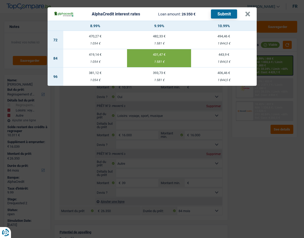
click at [160, 58] on td "431,47 € 1 581 €" at bounding box center [159, 58] width 64 height 18
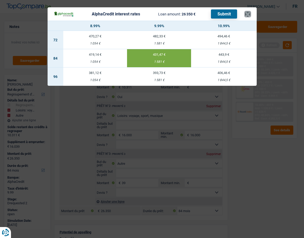
click at [246, 17] on button "×" at bounding box center [247, 13] width 5 height 5
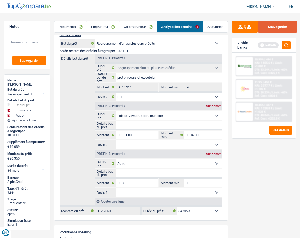
click at [276, 24] on button "Sauvegarder" at bounding box center [277, 27] width 39 height 12
click at [219, 26] on link "Assurance" at bounding box center [215, 26] width 24 height 11
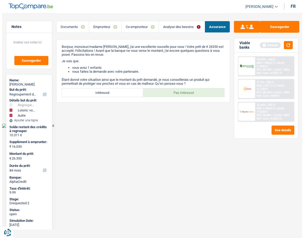
scroll to position [0, 0]
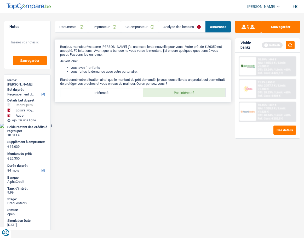
click at [182, 91] on label "Pas intéressé" at bounding box center [184, 92] width 82 height 8
click at [182, 91] on input "Pas intéressé" at bounding box center [184, 92] width 82 height 8
click at [292, 44] on button "button" at bounding box center [289, 45] width 9 height 8
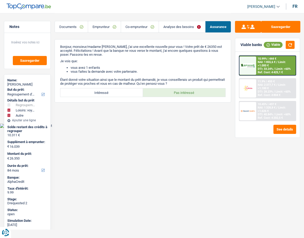
click at [252, 95] on div at bounding box center [247, 88] width 17 height 18
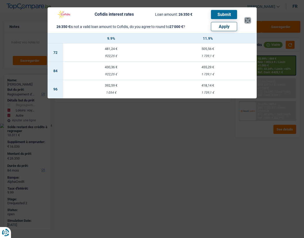
click at [248, 21] on button "×" at bounding box center [247, 20] width 5 height 5
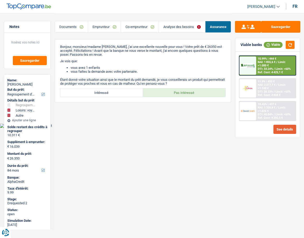
click at [284, 131] on button "See details" at bounding box center [284, 129] width 23 height 9
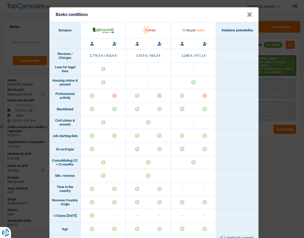
click at [251, 17] on header "Banks conditions ×" at bounding box center [153, 14] width 209 height 15
click at [249, 17] on button "×" at bounding box center [248, 14] width 5 height 5
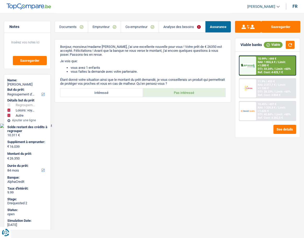
click at [106, 25] on link "Emprunteur" at bounding box center [104, 26] width 33 height 11
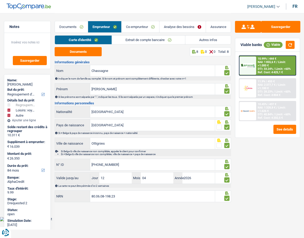
click at [121, 43] on link "Extrait de compte bancaire" at bounding box center [148, 39] width 73 height 9
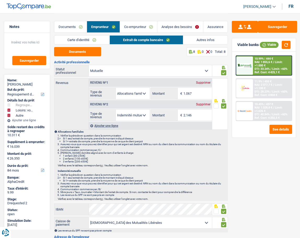
click at [202, 39] on link "Autres infos" at bounding box center [205, 39] width 44 height 9
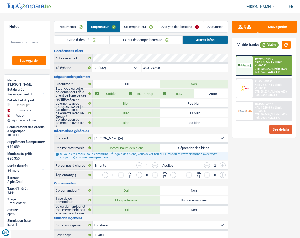
click at [276, 129] on button "See details" at bounding box center [280, 129] width 23 height 9
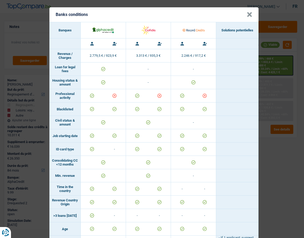
click at [248, 14] on button "×" at bounding box center [248, 14] width 5 height 5
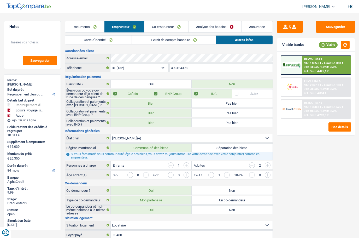
click at [297, 88] on img at bounding box center [291, 86] width 18 height 9
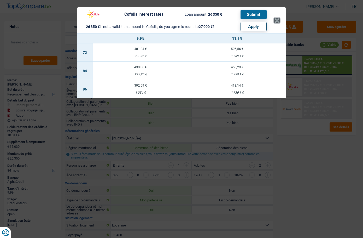
click at [275, 21] on button "×" at bounding box center [276, 20] width 5 height 5
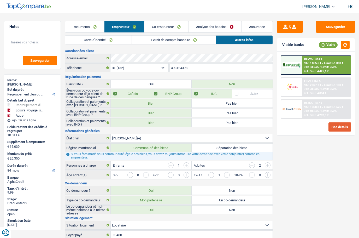
click at [303, 129] on button "See details" at bounding box center [339, 126] width 23 height 9
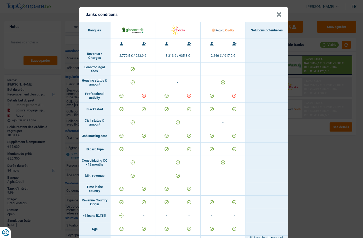
click at [276, 13] on button "×" at bounding box center [278, 14] width 5 height 5
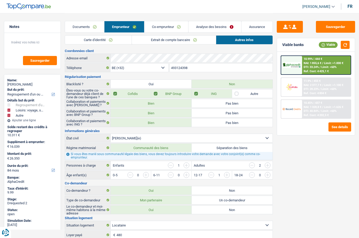
click at [111, 40] on link "Carte d'identité" at bounding box center [98, 39] width 67 height 9
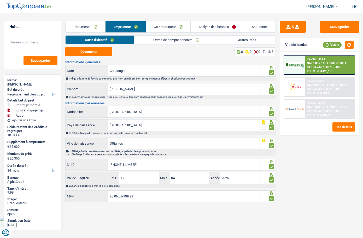
click at [157, 29] on link "Co-emprunteur" at bounding box center [168, 26] width 44 height 11
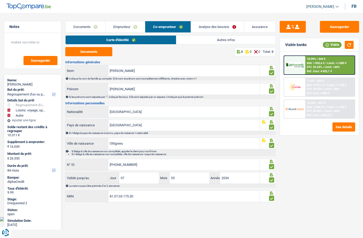
click at [131, 25] on link "Emprunteur" at bounding box center [124, 26] width 39 height 11
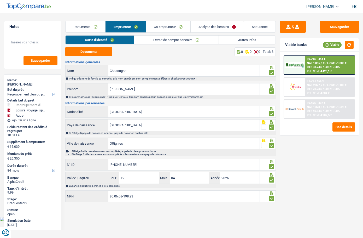
click at [161, 27] on link "Co-emprunteur" at bounding box center [168, 26] width 44 height 11
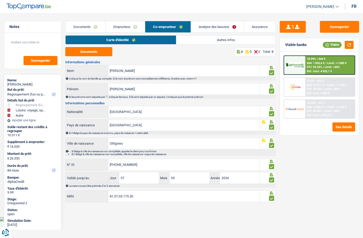
click at [229, 39] on link "Autres infos" at bounding box center [225, 39] width 99 height 9
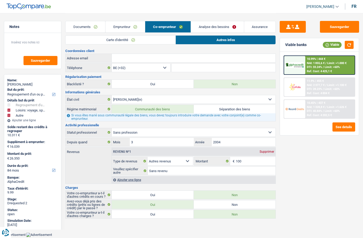
click at [133, 39] on link "Carte d'identité" at bounding box center [121, 39] width 110 height 9
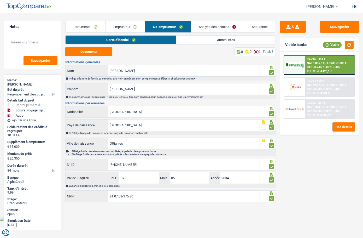
click at [123, 25] on link "Emprunteur" at bounding box center [124, 26] width 39 height 11
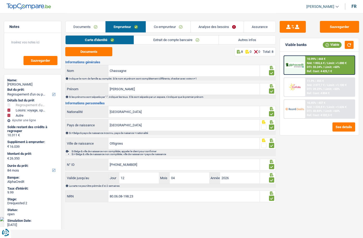
click at [247, 40] on link "Autres infos" at bounding box center [247, 39] width 57 height 9
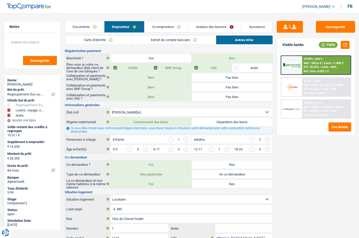
scroll to position [26, 0]
click at [222, 162] on label "Non" at bounding box center [232, 164] width 81 height 8
click at [222, 162] on input "Non" at bounding box center [232, 164] width 81 height 8
radio input "true"
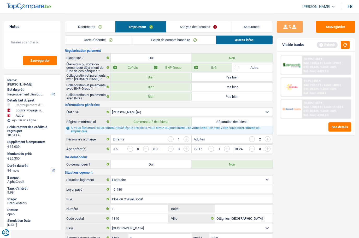
click at [303, 40] on div "Viable banks Refresh" at bounding box center [316, 45] width 78 height 14
click at [303, 46] on button "button" at bounding box center [345, 45] width 9 height 8
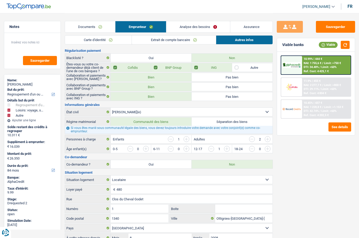
click at [303, 86] on span "NAI: 2 277,7 €" at bounding box center [313, 84] width 18 height 3
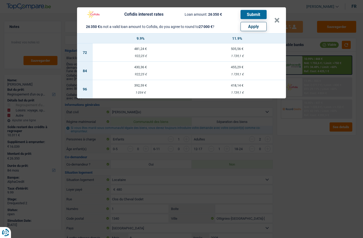
click at [250, 26] on button "Apply" at bounding box center [253, 26] width 26 height 9
type input "16.689"
type input "27.000"
select select "120"
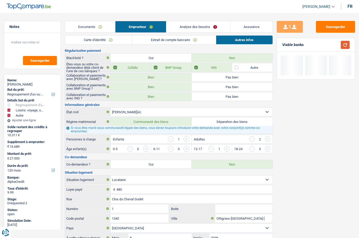
click at [303, 44] on button "button" at bounding box center [345, 45] width 9 height 8
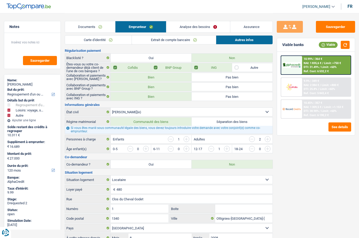
click at [303, 80] on div "9.9% | 349 € NAI: 2 384 € / Limit: >800 € DTI: 25.8% / Limit: <60% Ref. Cost: 5…" at bounding box center [326, 87] width 49 height 18
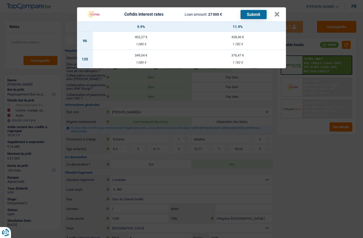
click at [230, 57] on td "376,47 € 1 782 €" at bounding box center [237, 59] width 97 height 18
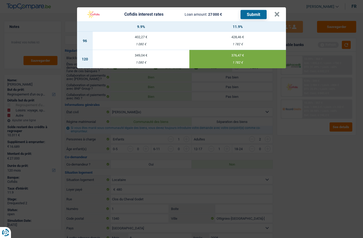
click at [152, 57] on div "349,04 €" at bounding box center [141, 55] width 97 height 3
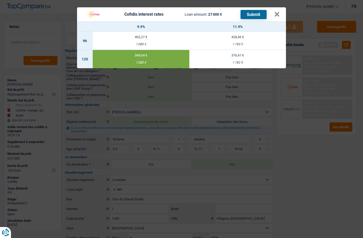
click at [256, 16] on button "Submit" at bounding box center [253, 14] width 26 height 9
click at [276, 12] on button "×" at bounding box center [276, 14] width 5 height 5
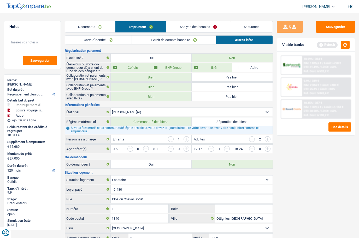
click at [91, 26] on link "Documents" at bounding box center [90, 26] width 50 height 11
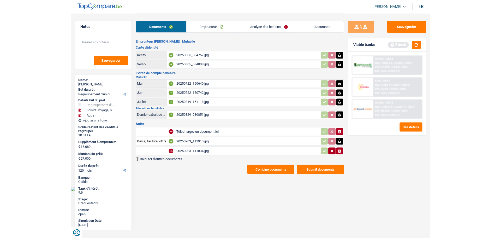
scroll to position [0, 0]
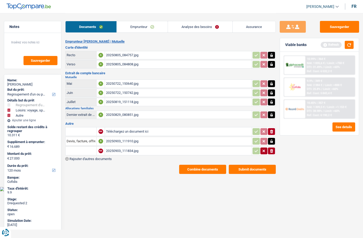
click at [247, 172] on button "Submit documents" at bounding box center [252, 168] width 47 height 9
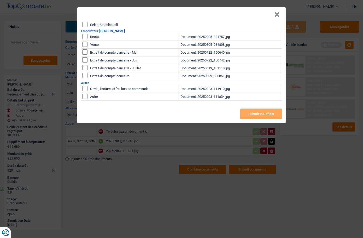
click at [275, 14] on button "×" at bounding box center [276, 14] width 5 height 5
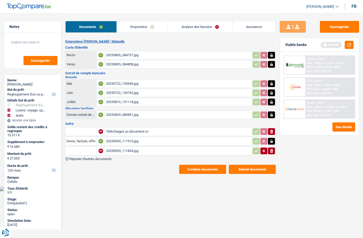
click at [125, 115] on div "20250829_080851.jpg" at bounding box center [178, 115] width 145 height 8
click at [249, 170] on button "Submit documents" at bounding box center [252, 168] width 47 height 9
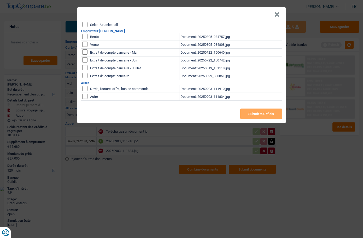
click at [278, 15] on button "×" at bounding box center [276, 14] width 5 height 5
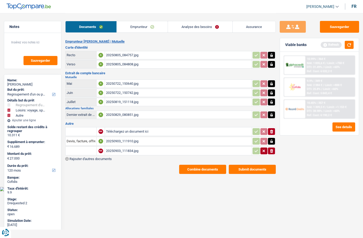
click at [118, 141] on div "20250903_111910.jpg" at bounding box center [178, 141] width 145 height 8
click at [118, 113] on div "20250829_080851.jpg" at bounding box center [178, 115] width 145 height 8
click at [114, 141] on div "20250903_111910.jpg" at bounding box center [178, 141] width 145 height 8
click at [238, 171] on button "Submit documents" at bounding box center [252, 168] width 47 height 9
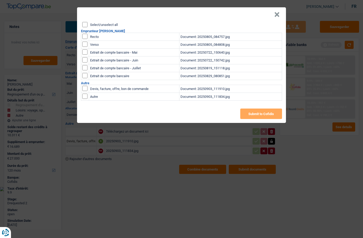
click at [98, 25] on label "Select/unselect all" at bounding box center [104, 24] width 28 height 3
click at [87, 25] on input "Select/unselect all" at bounding box center [84, 24] width 5 height 5
checkbox input "true"
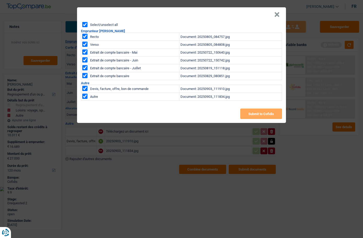
checkbox input "true"
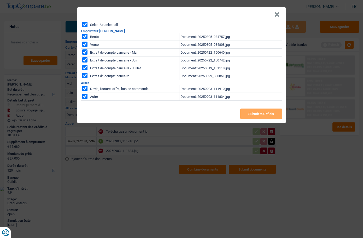
checkbox input "true"
click at [254, 115] on button "Submit to Cofidis" at bounding box center [261, 113] width 42 height 10
click at [278, 15] on button "×" at bounding box center [276, 14] width 5 height 5
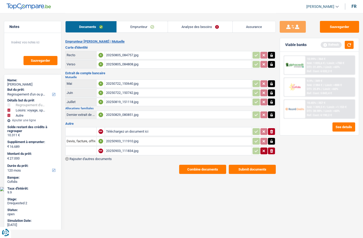
click at [205, 167] on button "Combine documents" at bounding box center [202, 168] width 47 height 9
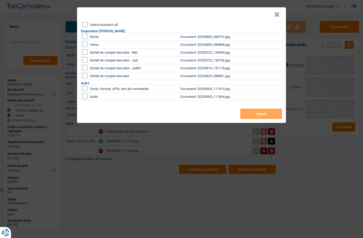
click at [90, 22] on div "Select/unselect all" at bounding box center [182, 24] width 200 height 5
click at [87, 25] on input "Select/unselect all" at bounding box center [84, 24] width 5 height 5
checkbox input "true"
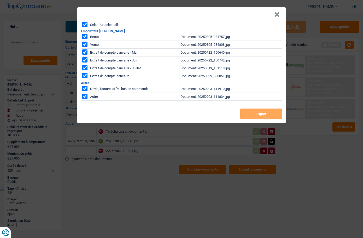
checkbox input "true"
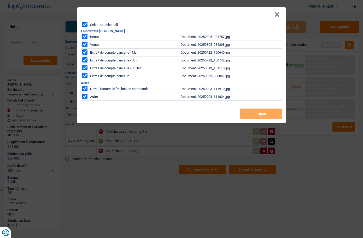
checkbox input "true"
click at [252, 112] on button "Export" at bounding box center [261, 113] width 42 height 10
click at [278, 13] on button "×" at bounding box center [276, 14] width 5 height 5
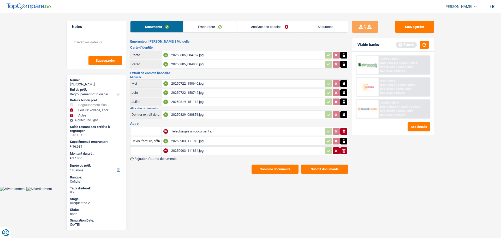
click at [203, 29] on link "Emprunteur" at bounding box center [209, 26] width 53 height 11
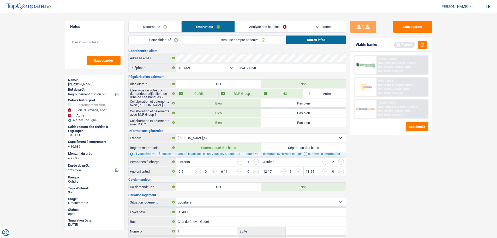
click at [168, 37] on link "Carte d'identité" at bounding box center [164, 39] width 70 height 9
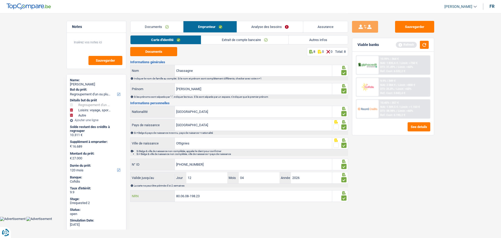
click at [195, 196] on input "80.06.08-198.23" at bounding box center [253, 195] width 157 height 11
drag, startPoint x: 416, startPoint y: 25, endPoint x: 416, endPoint y: 21, distance: 3.9
click at [303, 25] on button "Sauvegarder" at bounding box center [414, 27] width 39 height 12
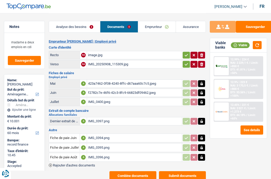
select select "movingOrInstallation"
select select "60"
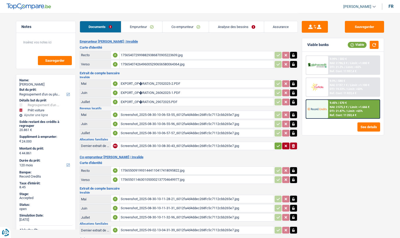
select select "refinancing"
select select "car"
select select "120"
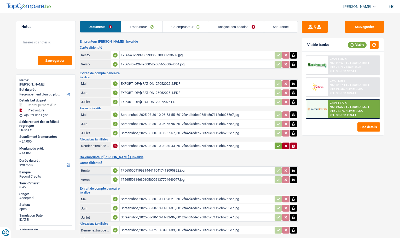
select select "144"
select select "refinancing"
select select "yes"
select select "car"
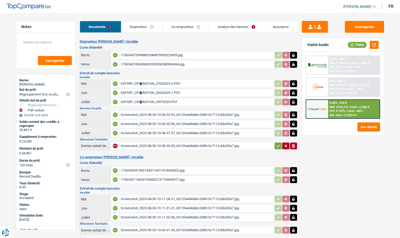
select select "yes"
select select "120"
click at [221, 26] on link "Analyse des besoins" at bounding box center [236, 26] width 55 height 11
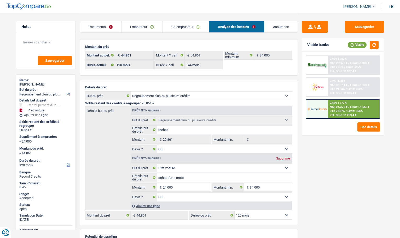
click at [133, 26] on link "Emprunteur" at bounding box center [141, 26] width 41 height 11
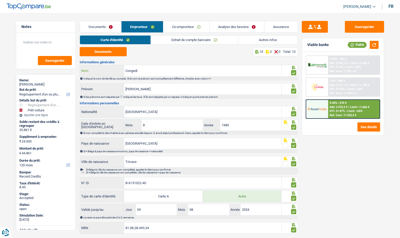
click at [138, 70] on input "Congedi" at bounding box center [202, 70] width 157 height 11
click at [226, 27] on link "Analyse des besoins" at bounding box center [236, 26] width 55 height 11
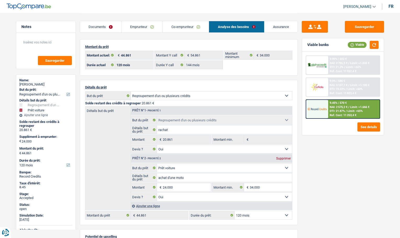
click at [137, 26] on link "Emprunteur" at bounding box center [141, 26] width 41 height 11
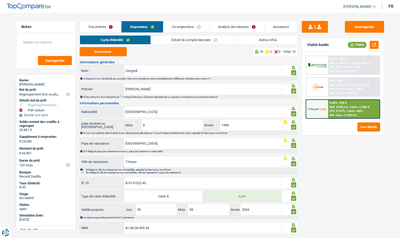
click at [268, 40] on link "Autres infos" at bounding box center [267, 39] width 59 height 9
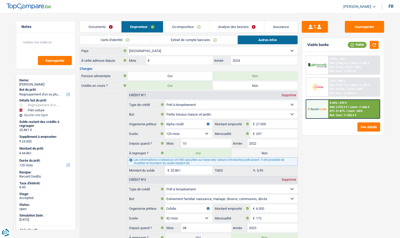
scroll to position [129, 0]
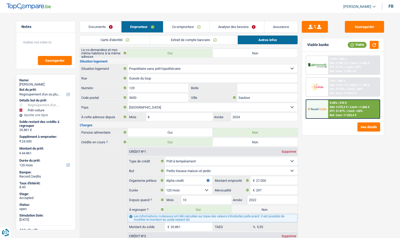
click at [185, 38] on link "Extrait de compte bancaire" at bounding box center [193, 39] width 87 height 9
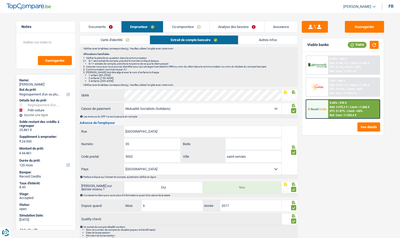
scroll to position [121, 0]
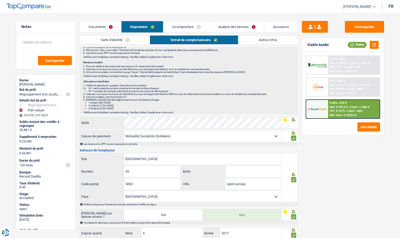
click at [250, 39] on link "Autres infos" at bounding box center [267, 39] width 59 height 9
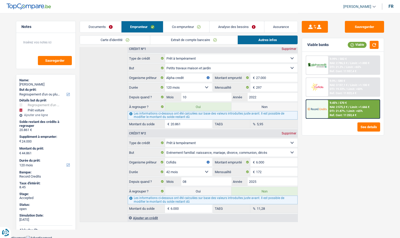
scroll to position [234, 0]
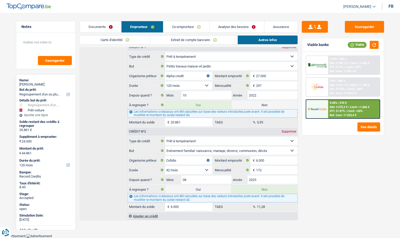
click at [175, 23] on link "Co-emprunteur" at bounding box center [186, 26] width 46 height 11
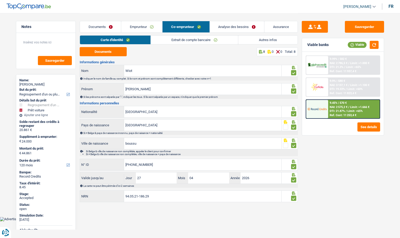
scroll to position [0, 0]
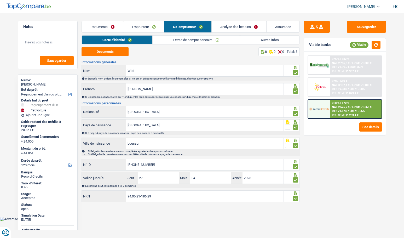
click at [170, 35] on li "Extrait de compte bancaire" at bounding box center [195, 39] width 87 height 9
click at [169, 38] on link "Extrait de compte bancaire" at bounding box center [195, 39] width 87 height 9
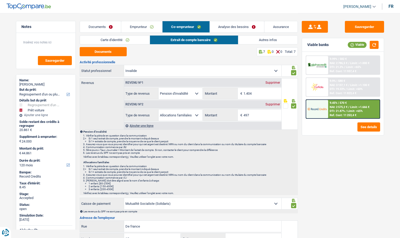
click at [128, 40] on link "Carte d'identité" at bounding box center [115, 39] width 70 height 9
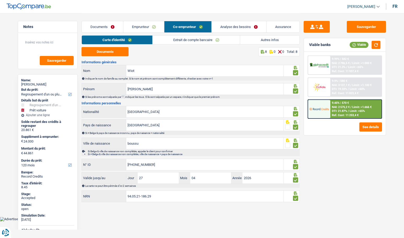
click at [136, 26] on link "Emprunteur" at bounding box center [143, 26] width 41 height 11
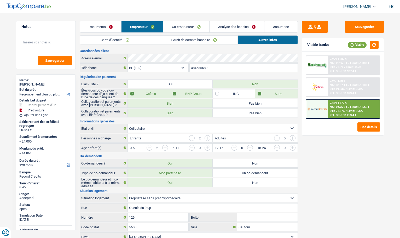
click at [181, 38] on link "Extrait de compte bancaire" at bounding box center [193, 39] width 87 height 9
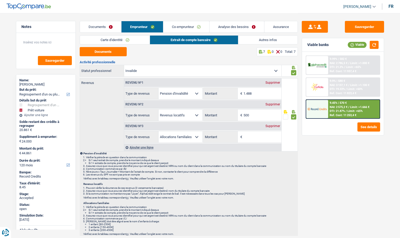
click at [243, 25] on link "Analyse des besoins" at bounding box center [236, 26] width 55 height 11
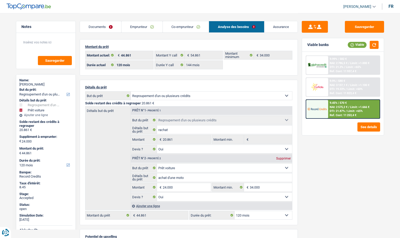
click at [149, 25] on link "Emprunteur" at bounding box center [141, 26] width 41 height 11
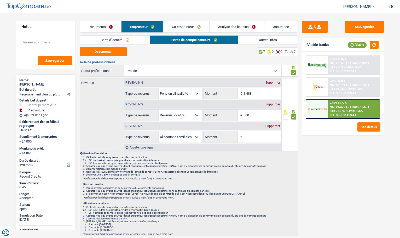
click at [190, 28] on link "Co-emprunteur" at bounding box center [186, 26] width 46 height 11
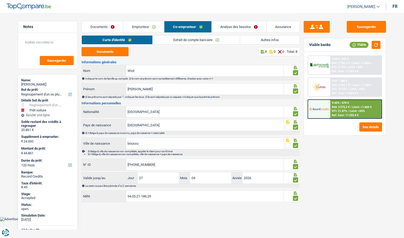
click at [179, 39] on link "Extrait de compte bancaire" at bounding box center [195, 39] width 87 height 9
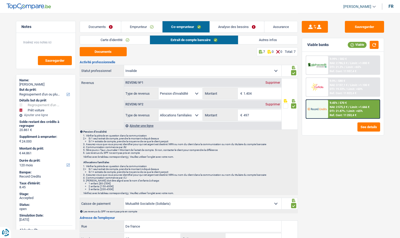
click at [230, 25] on link "Analyse des besoins" at bounding box center [237, 26] width 55 height 11
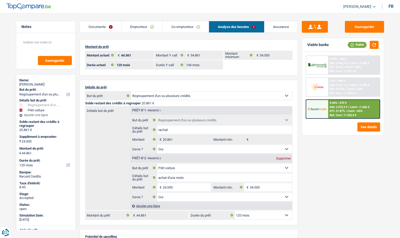
click at [176, 28] on link "Co-emprunteur" at bounding box center [186, 26] width 46 height 11
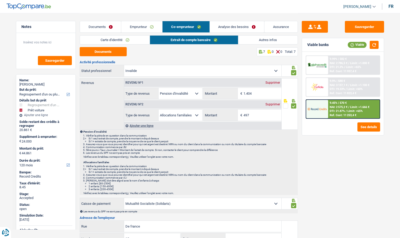
click at [277, 24] on link "Assurance" at bounding box center [280, 26] width 33 height 11
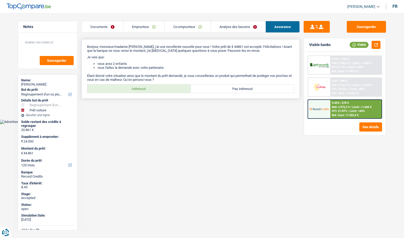
click at [150, 88] on label "Intéressé" at bounding box center [138, 88] width 103 height 8
click at [150, 88] on input "Intéressé" at bounding box center [138, 88] width 103 height 8
radio input "true"
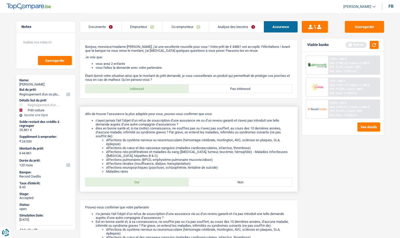
click at [144, 184] on label "Oui" at bounding box center [136, 181] width 103 height 8
click at [144, 184] on input "Oui" at bounding box center [136, 181] width 103 height 8
radio input "true"
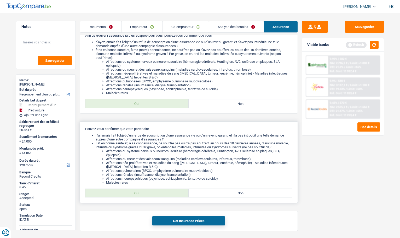
click at [143, 193] on label "Oui" at bounding box center [136, 192] width 103 height 8
click at [143, 193] on input "Oui" at bounding box center [136, 192] width 103 height 8
radio input "true"
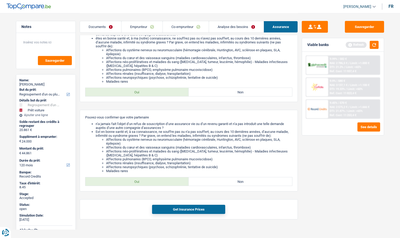
scroll to position [96, 0]
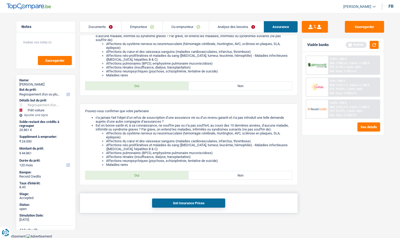
click at [166, 204] on button "Get Insurance Prices" at bounding box center [188, 202] width 73 height 9
click at [315, 63] on img at bounding box center [316, 65] width 19 height 6
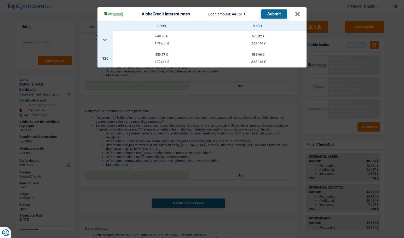
click at [257, 56] on div "581,96 €" at bounding box center [258, 54] width 97 height 3
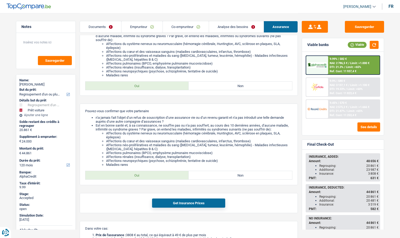
click at [308, 66] on img at bounding box center [316, 65] width 19 height 6
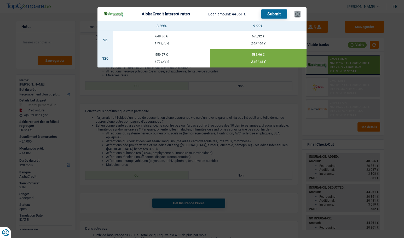
click at [295, 14] on button "×" at bounding box center [296, 13] width 5 height 5
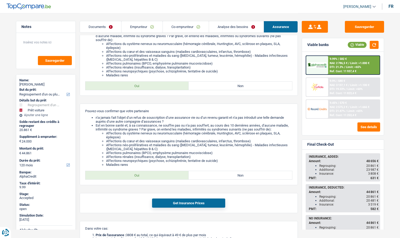
click at [228, 28] on link "Analyse des besoins" at bounding box center [236, 26] width 55 height 11
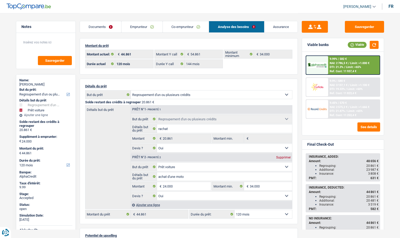
scroll to position [0, 0]
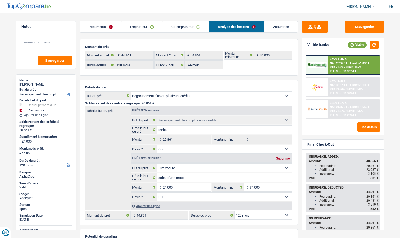
click at [142, 28] on link "Emprunteur" at bounding box center [141, 26] width 41 height 11
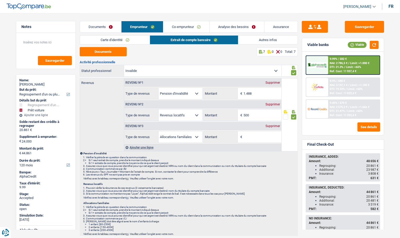
click at [103, 23] on link "Documents" at bounding box center [100, 26] width 41 height 11
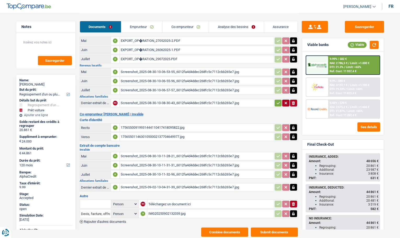
scroll to position [58, 0]
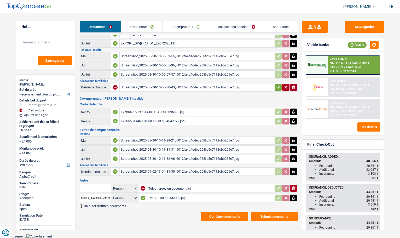
click at [163, 197] on div "IMG20250902132039.jpg" at bounding box center [210, 198] width 124 height 8
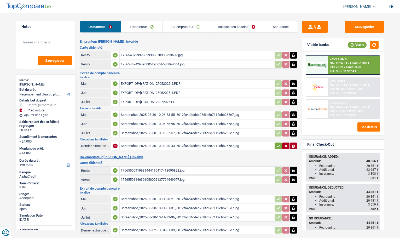
click at [139, 26] on link "Emprunteur" at bounding box center [141, 26] width 41 height 11
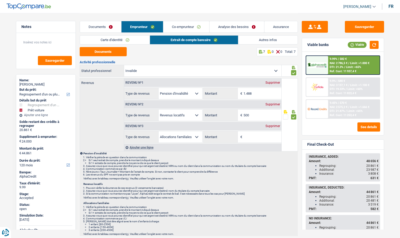
click at [117, 39] on link "Carte d'identité" at bounding box center [115, 39] width 70 height 9
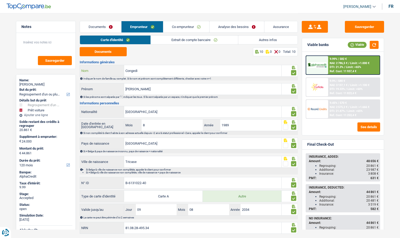
click at [135, 69] on input "Congedi" at bounding box center [202, 70] width 157 height 11
click at [251, 40] on link "Autres infos" at bounding box center [267, 39] width 59 height 9
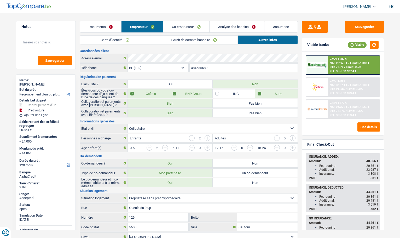
click at [122, 42] on link "Carte d'identité" at bounding box center [115, 39] width 70 height 9
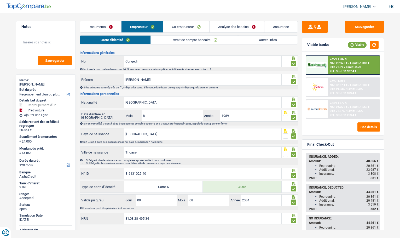
scroll to position [14, 0]
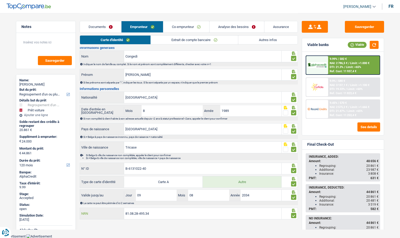
click at [134, 212] on input "81.08.28-495.34" at bounding box center [202, 213] width 157 height 11
click at [103, 31] on link "Documents" at bounding box center [100, 26] width 41 height 11
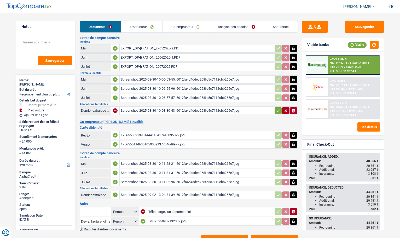
scroll to position [58, 0]
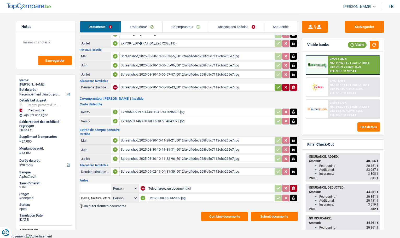
click at [96, 184] on input "text" at bounding box center [95, 188] width 29 height 8
click at [102, 197] on li "Décompte de remboursement anticipé" at bounding box center [117, 198] width 70 height 7
type input "Décompte de remboursement anticipé"
click at [159, 188] on input "Téléchargez un document ici" at bounding box center [210, 188] width 124 height 8
type input "C:\fakepath\decompte travaux alpha.pdf"
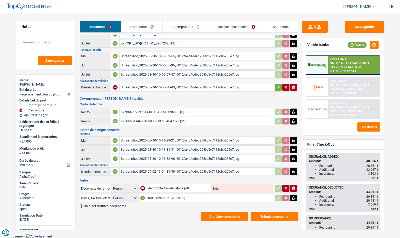
click at [236, 190] on input "Note:" at bounding box center [245, 188] width 53 height 8
type input "decompte"
click at [355, 27] on button "Sauvegarder" at bounding box center [364, 27] width 39 height 12
click at [286, 188] on icon "button" at bounding box center [285, 188] width 2 height 2
click at [254, 188] on input "decompte" at bounding box center [245, 188] width 53 height 8
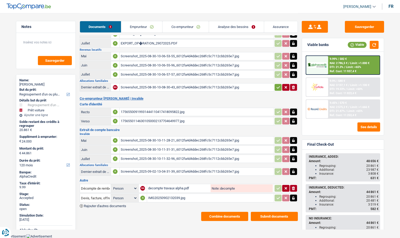
click at [252, 187] on input "decompte" at bounding box center [245, 188] width 53 height 8
click at [292, 190] on icon "ionicons-v5-e" at bounding box center [293, 187] width 4 height 5
click at [91, 199] on input "Devis, facture, offre, bon de commande" at bounding box center [95, 197] width 29 height 8
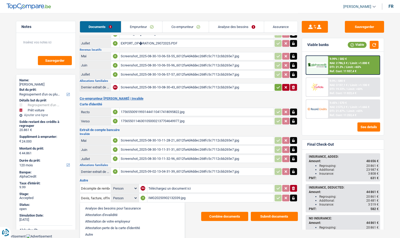
click at [170, 179] on h3 "Autre" at bounding box center [189, 179] width 218 height 3
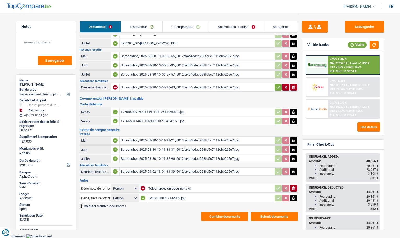
click at [107, 206] on span "Rajouter d'autres documents" at bounding box center [105, 205] width 42 height 3
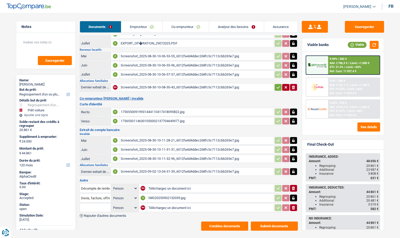
click at [97, 206] on input "text" at bounding box center [95, 207] width 29 height 8
click at [103, 215] on li "Décompte de remboursement anticipé" at bounding box center [117, 217] width 70 height 7
type input "Décompte de remboursement anticipé"
click at [168, 207] on input "Téléchargez un document ici" at bounding box center [210, 207] width 124 height 8
type input "C:\fakepath\decompte travaux alpha.pdf"
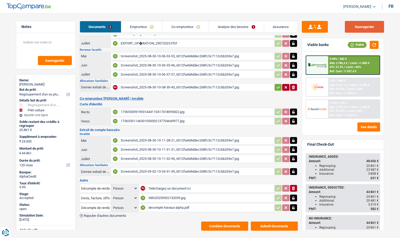
click at [354, 27] on button "Sauvegarder" at bounding box center [364, 27] width 39 height 12
click at [235, 29] on link "Analyse des besoins" at bounding box center [236, 26] width 55 height 11
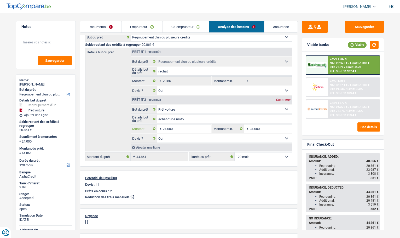
click at [178, 129] on input "24.000" at bounding box center [187, 128] width 48 height 8
click at [185, 129] on input "24.000" at bounding box center [187, 128] width 48 height 8
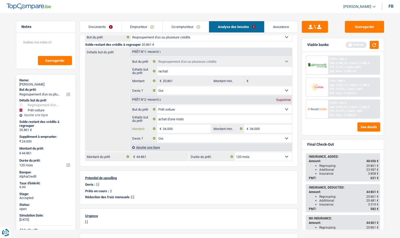
type input "34.000"
type input "54.861"
select select "144"
type input "54.861"
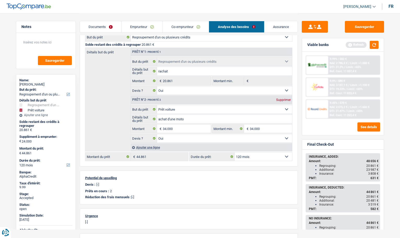
select select "144"
type input "54.861"
click at [109, 132] on div "Détails but du prêt Prêt n°1 - Priorité 1 Confort maison: meubles, textile, pei…" at bounding box center [188, 100] width 207 height 104
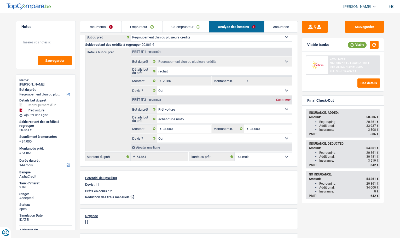
click at [240, 157] on select "12 mois 18 mois 24 mois 30 mois 36 mois 42 mois 48 mois 60 mois 72 mois 84 mois…" at bounding box center [262, 156] width 57 height 8
select select "120"
click at [234, 152] on select "12 mois 18 mois 24 mois 30 mois 36 mois 42 mois 48 mois 60 mois 72 mois 84 mois…" at bounding box center [262, 156] width 57 height 8
select select "120"
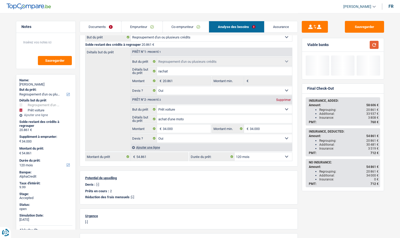
click at [375, 44] on button "button" at bounding box center [373, 45] width 9 height 8
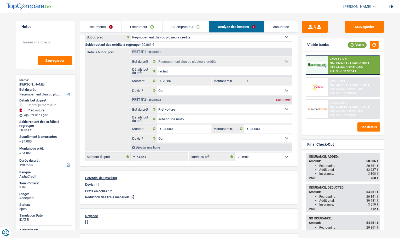
click at [358, 64] on div "9.99% | 712 € NAI: 2 656,8 € / Limit: >1.000 € DTI: 24.96% / Limit: <65% Ref. C…" at bounding box center [353, 65] width 51 height 18
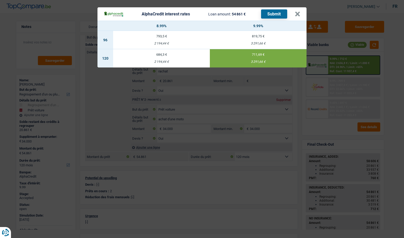
click at [254, 57] on td "711,69 € 3 291,66 €" at bounding box center [258, 58] width 97 height 18
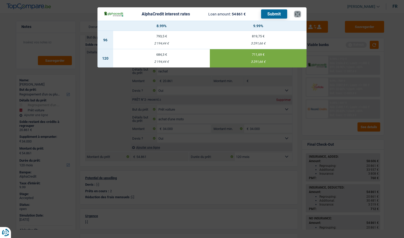
click at [298, 14] on button "×" at bounding box center [296, 13] width 5 height 5
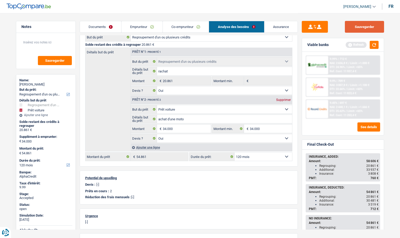
click at [361, 27] on button "Sauvegarder" at bounding box center [364, 27] width 39 height 12
click at [285, 25] on link "Assurance" at bounding box center [280, 26] width 33 height 11
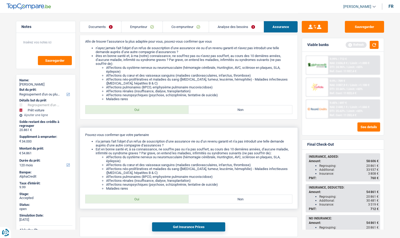
scroll to position [163, 0]
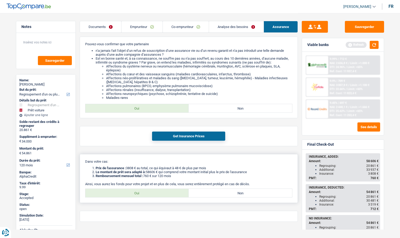
click at [143, 192] on label "Oui" at bounding box center [136, 192] width 103 height 8
click at [143, 192] on input "Oui" at bounding box center [136, 192] width 103 height 8
radio input "true"
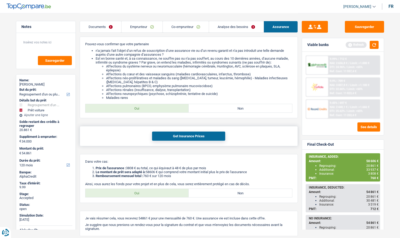
click at [187, 135] on button "Get Insurance Prices" at bounding box center [188, 135] width 73 height 9
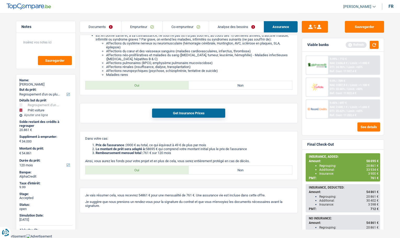
scroll to position [160, 0]
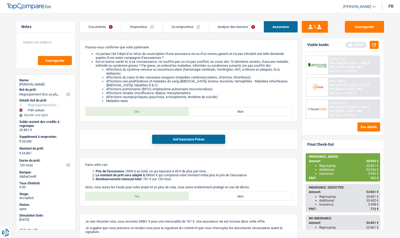
drag, startPoint x: 318, startPoint y: 173, endPoint x: 374, endPoint y: 171, distance: 56.1
click at [374, 171] on ul "Regrouping: 20 861 € Additional: 33 934 € Insurance: 3 900 €" at bounding box center [344, 169] width 70 height 12
click at [231, 27] on link "Analyse des besoins" at bounding box center [236, 26] width 55 height 11
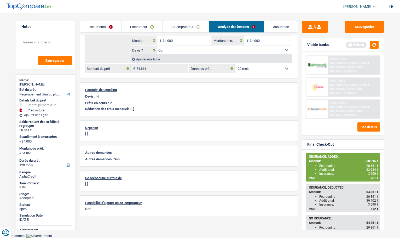
scroll to position [146, 0]
click at [281, 25] on link "Assurance" at bounding box center [280, 26] width 33 height 11
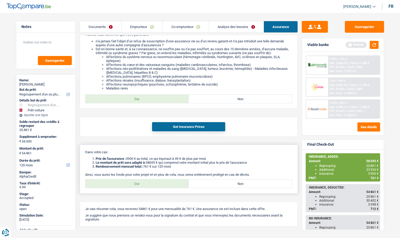
scroll to position [186, 0]
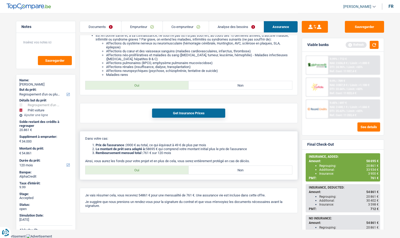
click at [201, 168] on label "Non" at bounding box center [239, 169] width 103 height 8
click at [201, 168] on input "Non" at bounding box center [239, 169] width 103 height 8
radio input "true"
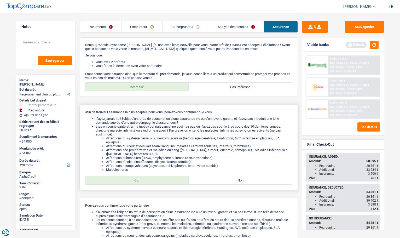
scroll to position [0, 0]
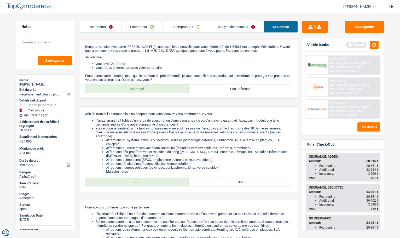
click at [106, 24] on link "Documents" at bounding box center [100, 26] width 41 height 11
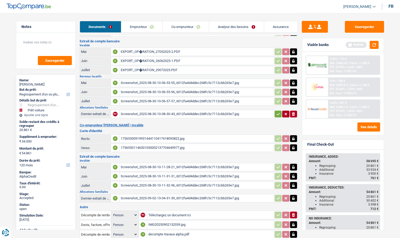
scroll to position [68, 0]
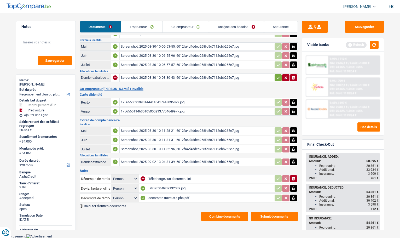
click at [145, 27] on link "Emprunteur" at bounding box center [141, 26] width 41 height 11
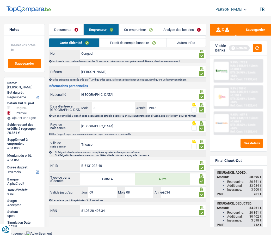
scroll to position [26, 0]
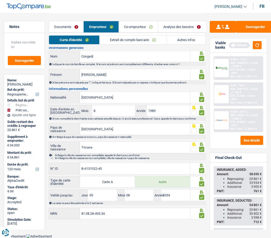
click at [123, 40] on link "Extrait de compte bancaire" at bounding box center [133, 39] width 67 height 9
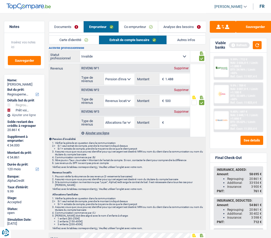
click at [164, 136] on div "Ajouter une ligne" at bounding box center [135, 133] width 110 height 8
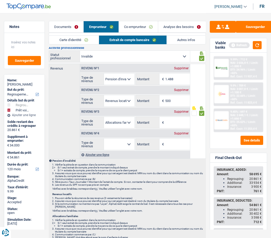
click at [174, 134] on div "Supprimer" at bounding box center [181, 133] width 17 height 3
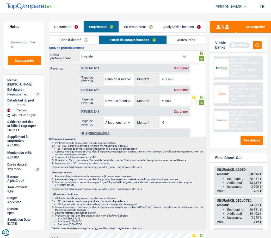
click at [138, 29] on link "Co-emprunteur" at bounding box center [138, 26] width 39 height 11
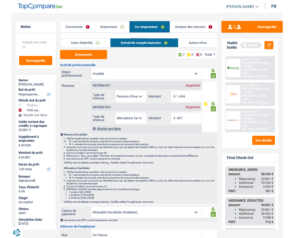
scroll to position [0, 0]
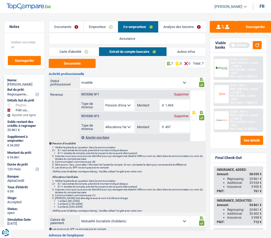
click at [97, 28] on link "Emprunteur" at bounding box center [101, 26] width 34 height 11
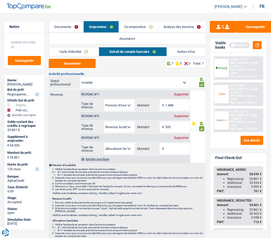
click at [80, 50] on link "Carte d'identité" at bounding box center [74, 51] width 50 height 9
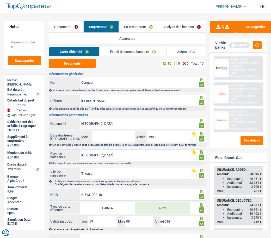
click at [117, 53] on link "Extrait de compte bancaire" at bounding box center [133, 51] width 67 height 9
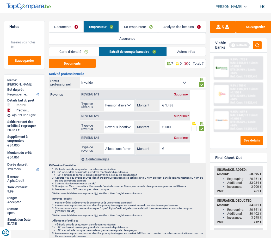
click at [132, 29] on link "Co-emprunteur" at bounding box center [138, 26] width 39 height 11
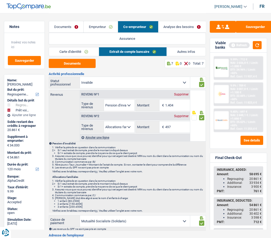
click at [73, 52] on link "Carte d'identité" at bounding box center [74, 51] width 50 height 9
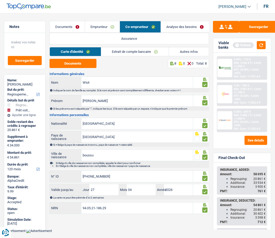
click at [124, 52] on link "Extrait de compte bancaire" at bounding box center [135, 51] width 68 height 9
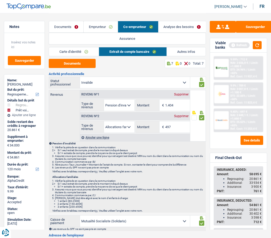
click at [93, 25] on link "Emprunteur" at bounding box center [101, 26] width 34 height 11
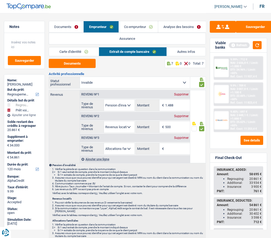
click at [72, 49] on link "Carte d'identité" at bounding box center [74, 51] width 50 height 9
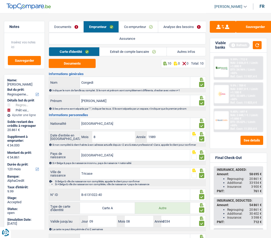
click at [115, 49] on link "Extrait de compte bancaire" at bounding box center [133, 51] width 67 height 9
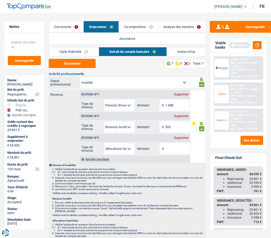
click at [144, 28] on link "Co-emprunteur" at bounding box center [138, 26] width 39 height 11
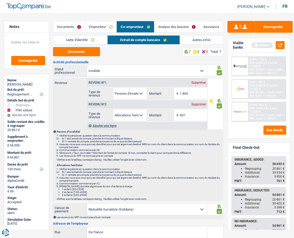
click at [209, 29] on link "Assurance" at bounding box center [211, 26] width 23 height 11
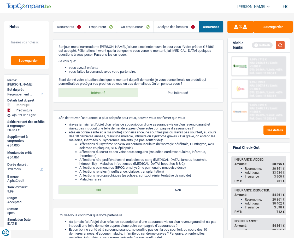
click at [279, 47] on button "button" at bounding box center [280, 45] width 9 height 8
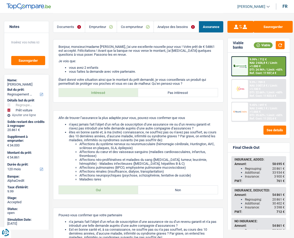
click at [258, 66] on span "Limit: >1.000 €" at bounding box center [264, 64] width 28 height 7
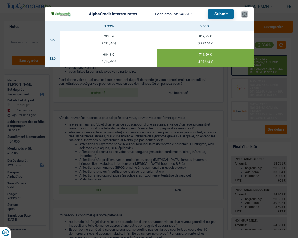
click at [244, 17] on button "×" at bounding box center [244, 13] width 5 height 5
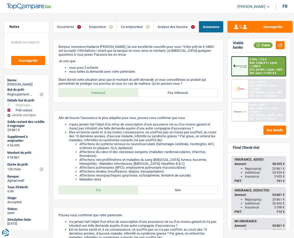
click at [126, 27] on link "Co-emprunteur" at bounding box center [135, 26] width 37 height 11
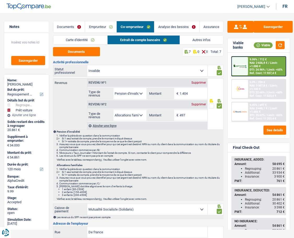
click at [73, 39] on link "Carte d'identité" at bounding box center [80, 39] width 54 height 9
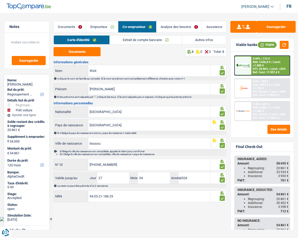
click at [174, 27] on link "Analyse des besoins" at bounding box center [178, 26] width 45 height 11
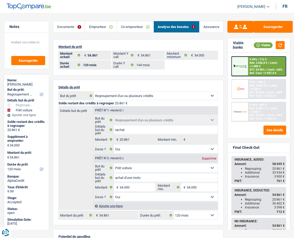
click at [206, 28] on link "Assurance" at bounding box center [211, 26] width 24 height 11
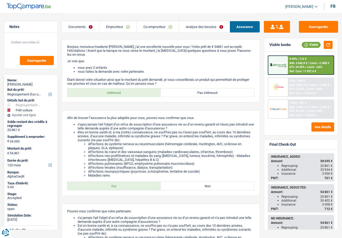
click at [340, 186] on div "Sauvegarder Viable banks Viable 9.99% | 712 € NAI: 2 656,8 € / Limit: >1.000 € …" at bounding box center [301, 125] width 82 height 208
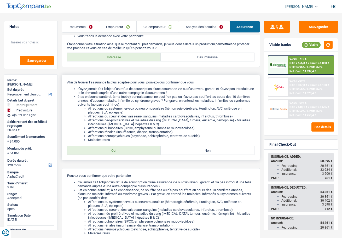
scroll to position [26, 0]
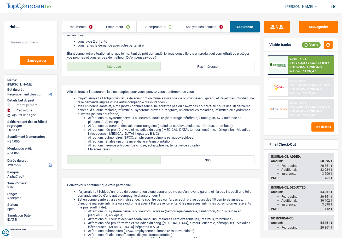
click at [260, 177] on div "Sauvegarder Viable banks Viable 9.99% | 712 € NAI: 2 656,8 € / Limit: >1.000 € …" at bounding box center [301, 125] width 82 height 208
click at [133, 124] on li "Affections du cœur et des vaisseaux sanguins (maladies cardiovasculaires, infar…" at bounding box center [171, 125] width 166 height 4
click at [186, 111] on li "êtes en bonne santé et, à ma (notre) connaissance, ne souffrez pas ou n’avez pa…" at bounding box center [166, 127] width 177 height 47
click at [313, 23] on button "Sauvegarder" at bounding box center [318, 27] width 39 height 12
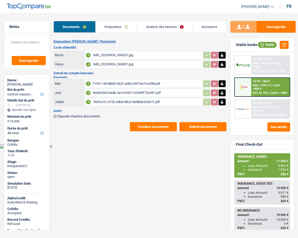
select select "household"
select select "48"
click at [25, 85] on div "[PERSON_NAME]" at bounding box center [26, 84] width 39 height 4
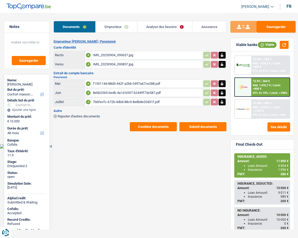
copy div "Poncelet"
drag, startPoint x: 277, startPoint y: 160, endPoint x: 281, endPoint y: 161, distance: 3.4
click at [281, 161] on span "11 000 €" at bounding box center [282, 161] width 12 height 4
click at [242, 161] on div "Amount: 11 000 €" at bounding box center [262, 161] width 51 height 4
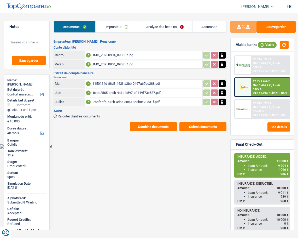
click at [228, 162] on div "Sauvegarder Viable banks Viable 12.99% | 265 € NAI: 1 476,3 € / Limit: >850 € D…" at bounding box center [262, 125] width 72 height 208
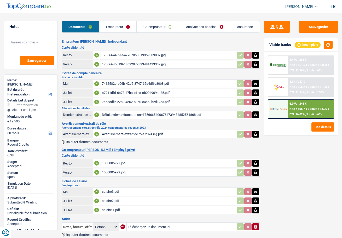
select select "renovation"
select select "60"
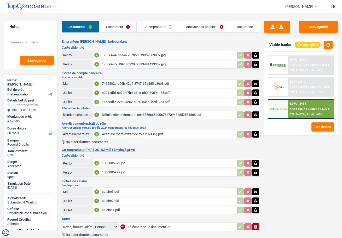
select select "renovation"
select select "yes"
select select "60"
drag, startPoint x: 0, startPoint y: 0, endPoint x: 189, endPoint y: 27, distance: 191.4
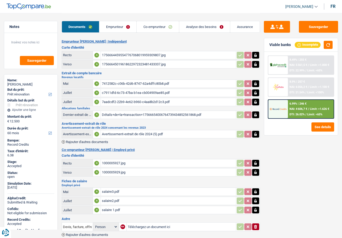
click at [189, 27] on link "Analyse des besoins" at bounding box center [204, 26] width 51 height 11
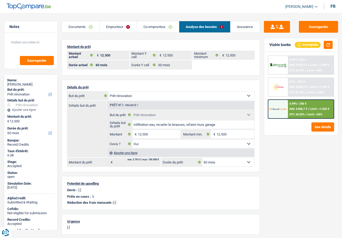
click at [85, 26] on link "Documents" at bounding box center [80, 26] width 37 height 11
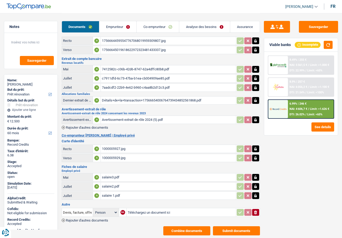
scroll to position [29, 0]
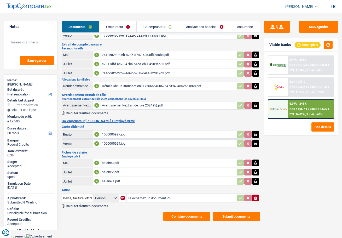
click at [188, 220] on button "Combine documents" at bounding box center [186, 215] width 47 height 9
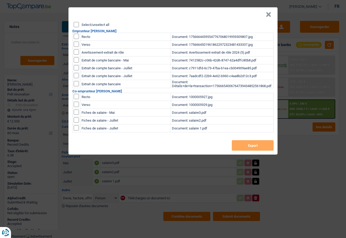
click at [85, 26] on label "Select/unselect all" at bounding box center [95, 24] width 28 height 3
click at [79, 26] on input "Select/unselect all" at bounding box center [76, 24] width 5 height 5
checkbox input "true"
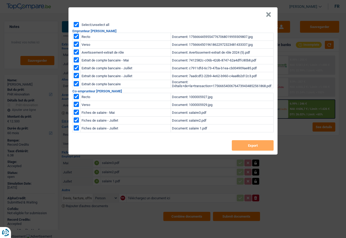
checkbox input "true"
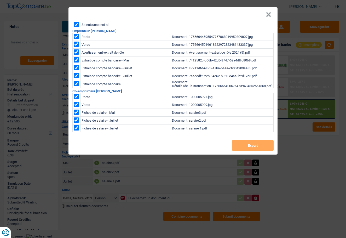
checkbox input "true"
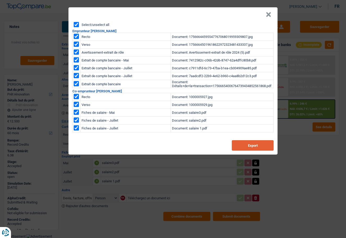
click at [246, 149] on button "Export" at bounding box center [253, 145] width 42 height 10
click at [269, 16] on button "×" at bounding box center [267, 14] width 5 height 5
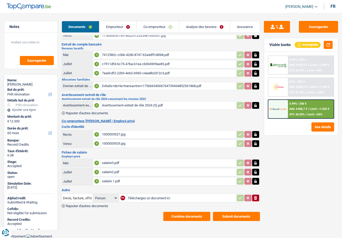
click at [108, 27] on link "Emprunteur" at bounding box center [117, 26] width 37 height 11
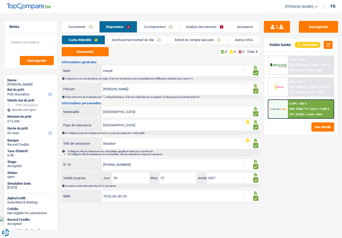
scroll to position [0, 0]
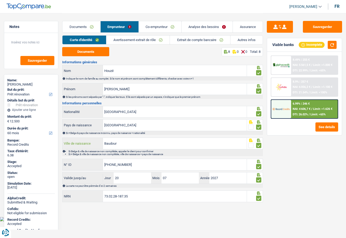
click at [129, 145] on input "Baudour" at bounding box center [175, 143] width 144 height 11
click at [84, 26] on link "Documents" at bounding box center [81, 26] width 38 height 11
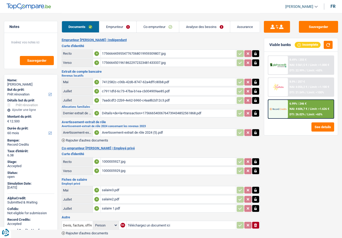
scroll to position [29, 0]
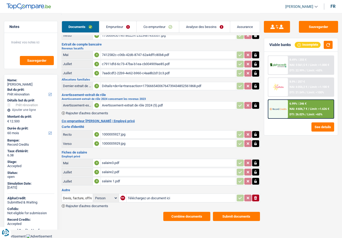
click at [117, 87] on div "Détails+de+la+transaction+17566654006764739434852561868.pdf" at bounding box center [168, 86] width 133 height 8
click at [241, 28] on link "Assurance" at bounding box center [244, 26] width 29 height 11
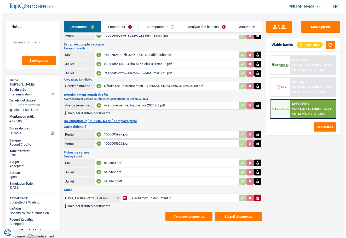
scroll to position [0, 0]
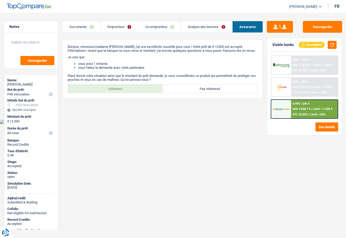
click at [310, 106] on div "6.99% | 246 € NAI: 4 606,7 € / Limit: >1.626 € DTI: 26.02% / Limit: <65%" at bounding box center [314, 109] width 46 height 18
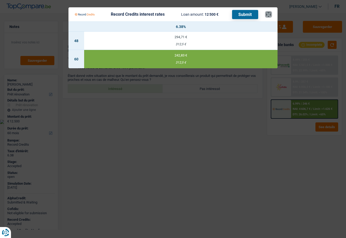
click at [266, 13] on button "×" at bounding box center [267, 14] width 5 height 5
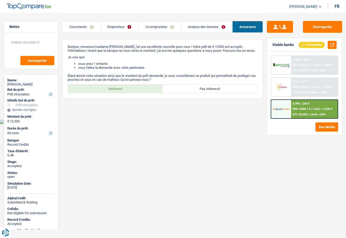
click at [305, 110] on span "NAI: 4 606,7 €" at bounding box center [301, 108] width 18 height 3
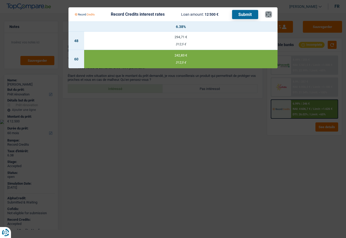
click at [269, 13] on button "×" at bounding box center [267, 14] width 5 height 5
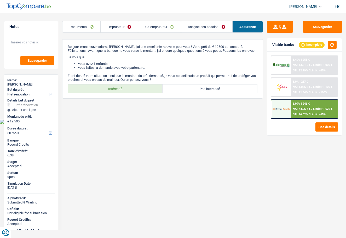
click at [212, 27] on link "Analyse des besoins" at bounding box center [206, 26] width 51 height 11
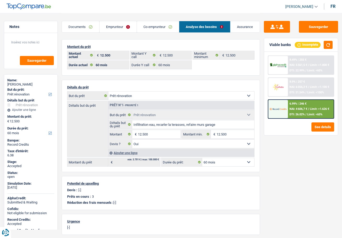
click at [244, 27] on link "Assurance" at bounding box center [244, 26] width 29 height 11
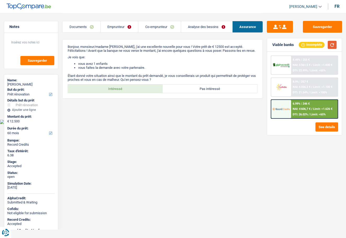
click at [331, 45] on button "button" at bounding box center [331, 45] width 9 height 8
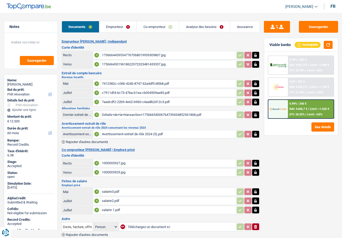
select select "renovation"
select select "60"
select select "renovation"
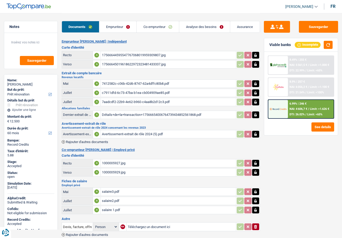
select select "60"
click at [310, 107] on div "NAI: 4 606,7 € / Limit: >1.626 €" at bounding box center [309, 108] width 40 height 3
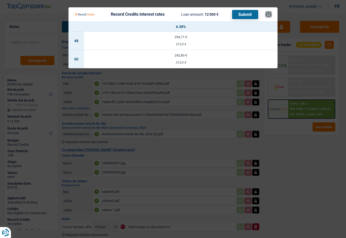
click at [268, 14] on button "×" at bounding box center [267, 14] width 5 height 5
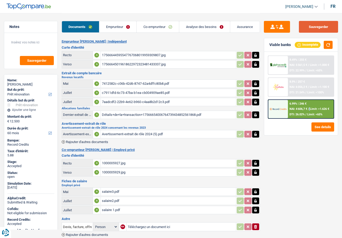
click at [311, 24] on button "Sauvegarder" at bounding box center [318, 27] width 39 height 12
click at [299, 106] on div "6.99% | 246 € NAI: 4 606,7 € / Limit: >1.626 € DTI: 26.02% / Limit: <65%" at bounding box center [311, 109] width 46 height 18
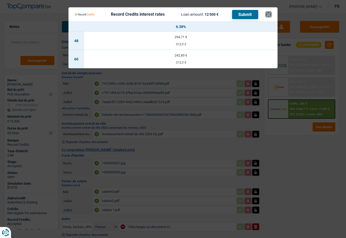
click at [268, 12] on button "×" at bounding box center [267, 14] width 5 height 5
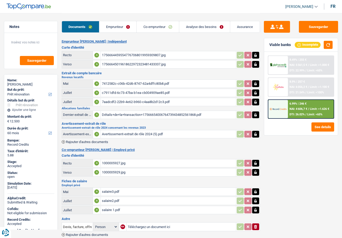
click at [243, 28] on link "Assurance" at bounding box center [244, 26] width 29 height 11
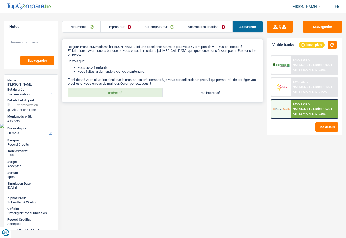
click at [124, 89] on label "Intéressé" at bounding box center [115, 92] width 94 height 8
click at [124, 89] on input "Intéressé" at bounding box center [115, 92] width 94 height 8
radio input "true"
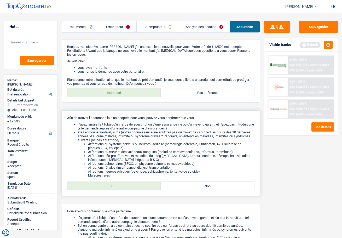
click at [123, 188] on label "Oui" at bounding box center [113, 185] width 93 height 8
click at [123, 188] on input "Oui" at bounding box center [113, 185] width 93 height 8
radio input "true"
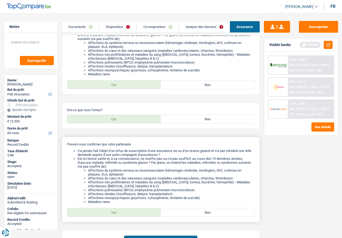
scroll to position [104, 0]
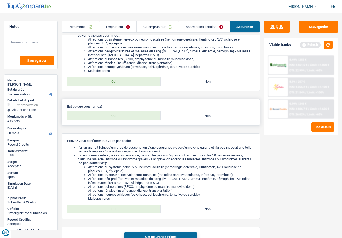
click at [128, 119] on label "Oui" at bounding box center [113, 115] width 93 height 8
click at [128, 119] on input "Oui" at bounding box center [113, 115] width 93 height 8
radio input "true"
click at [116, 209] on label "Oui" at bounding box center [113, 208] width 93 height 8
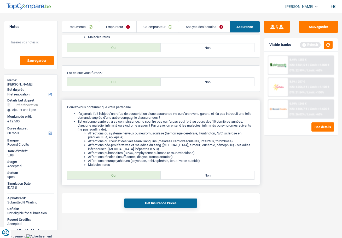
click at [125, 174] on label "Oui" at bounding box center [113, 175] width 93 height 8
click at [125, 174] on input "Oui" at bounding box center [113, 175] width 93 height 8
radio input "true"
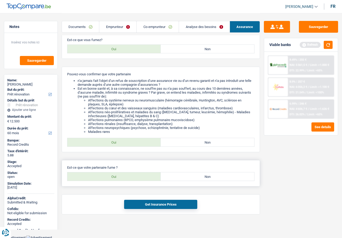
scroll to position [172, 0]
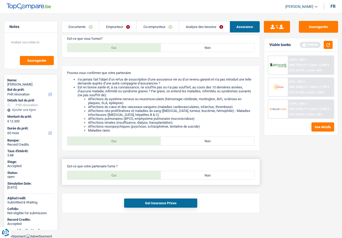
click at [120, 177] on label "Oui" at bounding box center [113, 175] width 93 height 8
click at [120, 177] on input "Oui" at bounding box center [113, 175] width 93 height 8
radio input "true"
click at [144, 206] on button "Get Insurance Prices" at bounding box center [160, 202] width 73 height 9
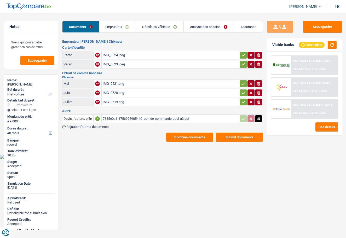
select select "car"
select select "48"
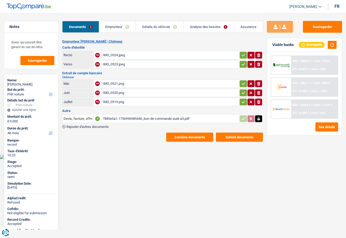
select select "car"
select select "yes"
select select "48"
click at [203, 29] on link "Analyse des besoins" at bounding box center [208, 26] width 50 height 11
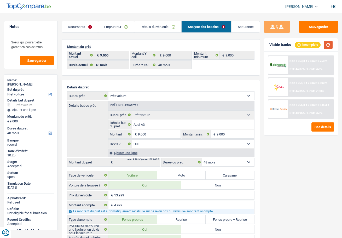
click at [328, 46] on button "button" at bounding box center [327, 45] width 9 height 8
click at [316, 123] on button "See details" at bounding box center [322, 126] width 23 height 9
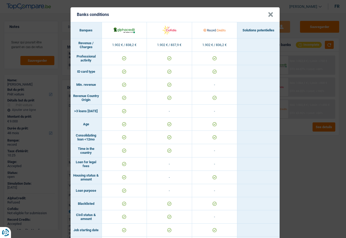
click at [269, 15] on button "×" at bounding box center [270, 14] width 5 height 5
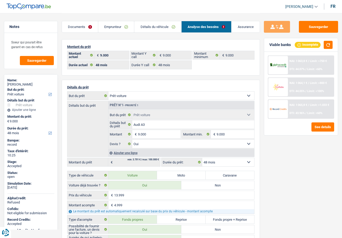
click at [80, 26] on link "Documents" at bounding box center [80, 26] width 36 height 11
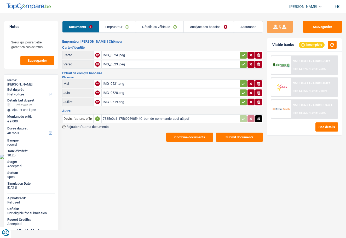
click at [192, 137] on button "Combine documents" at bounding box center [189, 136] width 47 height 9
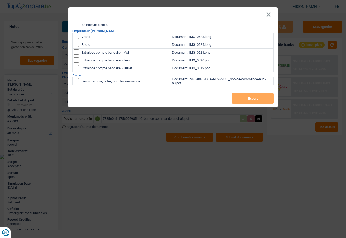
click at [94, 26] on label "Select/unselect all" at bounding box center [95, 24] width 28 height 3
click at [79, 26] on input "Select/unselect all" at bounding box center [76, 24] width 5 height 5
checkbox input "true"
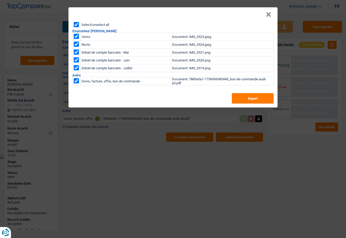
checkbox input "true"
click at [241, 101] on button "Export" at bounding box center [253, 98] width 42 height 10
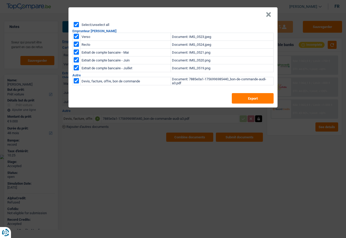
drag, startPoint x: 268, startPoint y: 16, endPoint x: 264, endPoint y: 14, distance: 4.1
click at [268, 16] on button "×" at bounding box center [267, 14] width 5 height 5
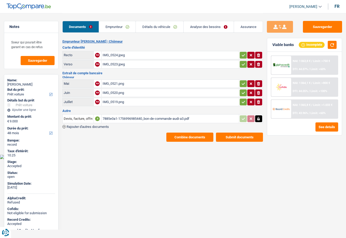
click at [248, 27] on link "Assurance" at bounding box center [248, 26] width 29 height 11
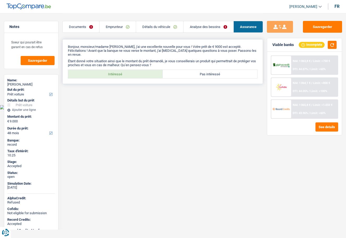
click at [117, 73] on label "Intéressé" at bounding box center [115, 74] width 94 height 8
click at [117, 73] on input "Intéressé" at bounding box center [115, 74] width 94 height 8
radio input "true"
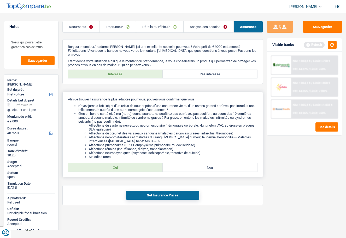
click at [106, 165] on label "Oui" at bounding box center [115, 167] width 94 height 8
click at [106, 165] on input "Oui" at bounding box center [115, 167] width 94 height 8
radio input "true"
click at [164, 195] on button "Get Insurance Prices" at bounding box center [162, 194] width 73 height 9
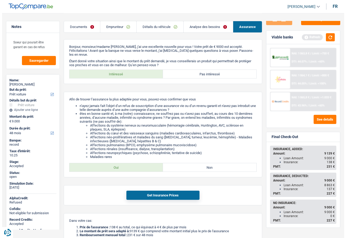
scroll to position [10, 0]
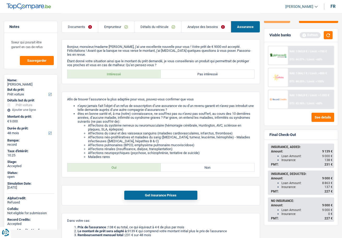
click at [156, 5] on header "Liza Minassian Se déconnecter fr" at bounding box center [171, 6] width 342 height 13
click at [194, 73] on label "Pas intéressé" at bounding box center [207, 74] width 93 height 8
click at [194, 73] on input "Pas intéressé" at bounding box center [207, 74] width 93 height 8
radio input "true"
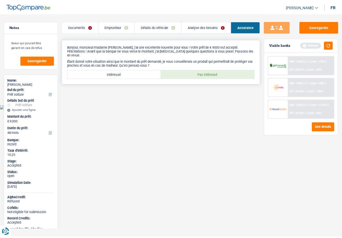
scroll to position [0, 0]
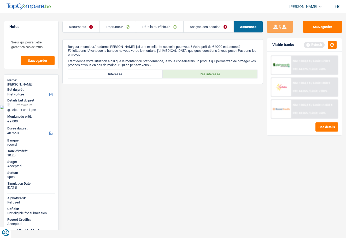
click at [85, 30] on link "Documents" at bounding box center [81, 26] width 37 height 11
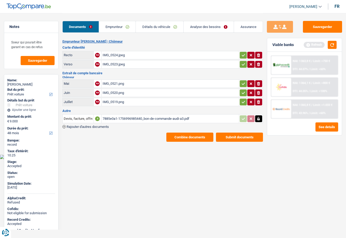
click at [111, 26] on link "Emprunteur" at bounding box center [117, 26] width 37 height 11
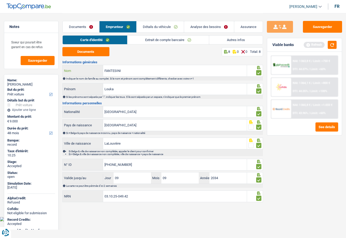
click at [111, 70] on input "FANTESINI" at bounding box center [175, 70] width 144 height 11
click at [24, 84] on div "Louka FANTESINI" at bounding box center [31, 84] width 48 height 4
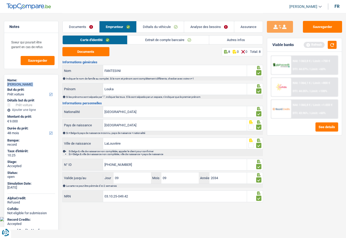
copy div "Louka FANTESINI"
drag, startPoint x: 230, startPoint y: 40, endPoint x: 210, endPoint y: 50, distance: 22.6
click at [231, 40] on link "Autres infos" at bounding box center [236, 39] width 54 height 9
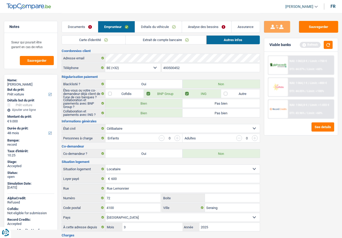
click at [194, 66] on input "493500452" at bounding box center [211, 67] width 98 height 8
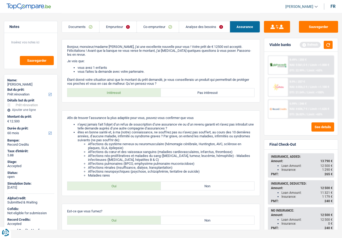
select select "renovation"
select select "60"
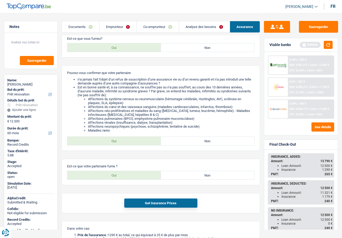
scroll to position [172, 0]
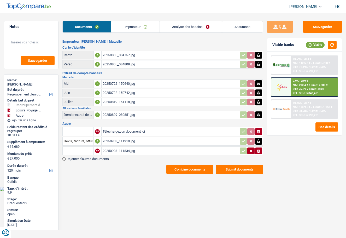
select select "refinancing"
select select "hobbies"
select select "other"
select select "120"
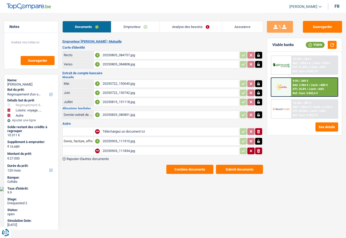
select select "32"
select select "married"
select select "rents"
select select "BE"
select select "personalLoan"
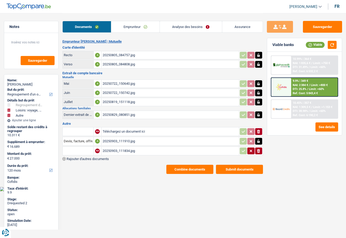
select select "hobbies"
select select "72"
click at [141, 27] on link "Emprunteur" at bounding box center [135, 26] width 48 height 11
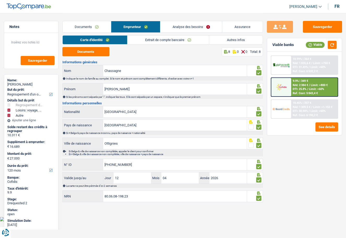
click at [223, 38] on link "Autres infos" at bounding box center [236, 39] width 54 height 9
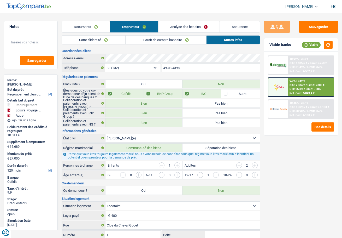
click at [181, 25] on link "Analyse des besoins" at bounding box center [188, 26] width 61 height 11
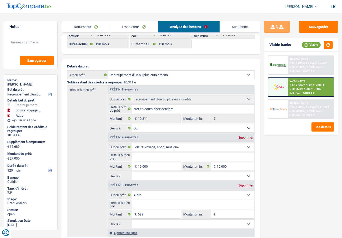
scroll to position [52, 0]
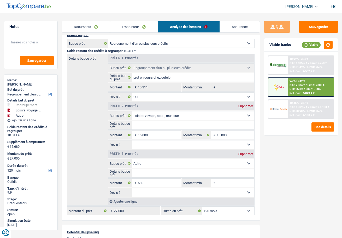
click at [133, 30] on link "Emprunteur" at bounding box center [134, 26] width 48 height 11
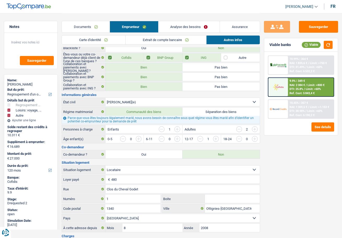
scroll to position [0, 0]
